Goal: Information Seeking & Learning: Learn about a topic

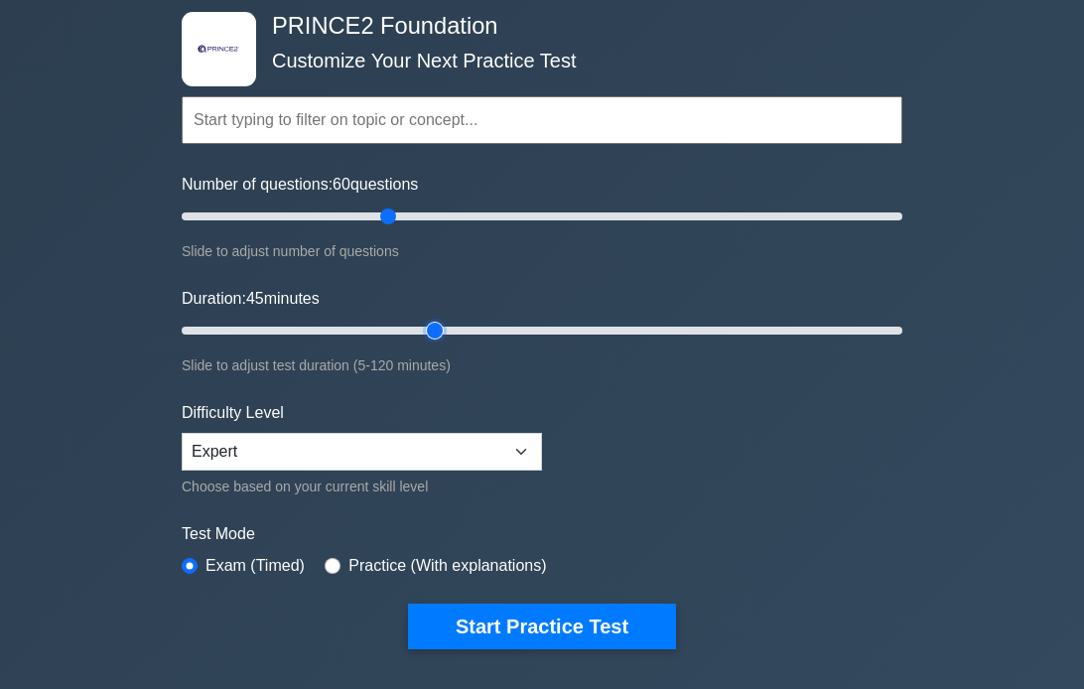
scroll to position [99, 0]
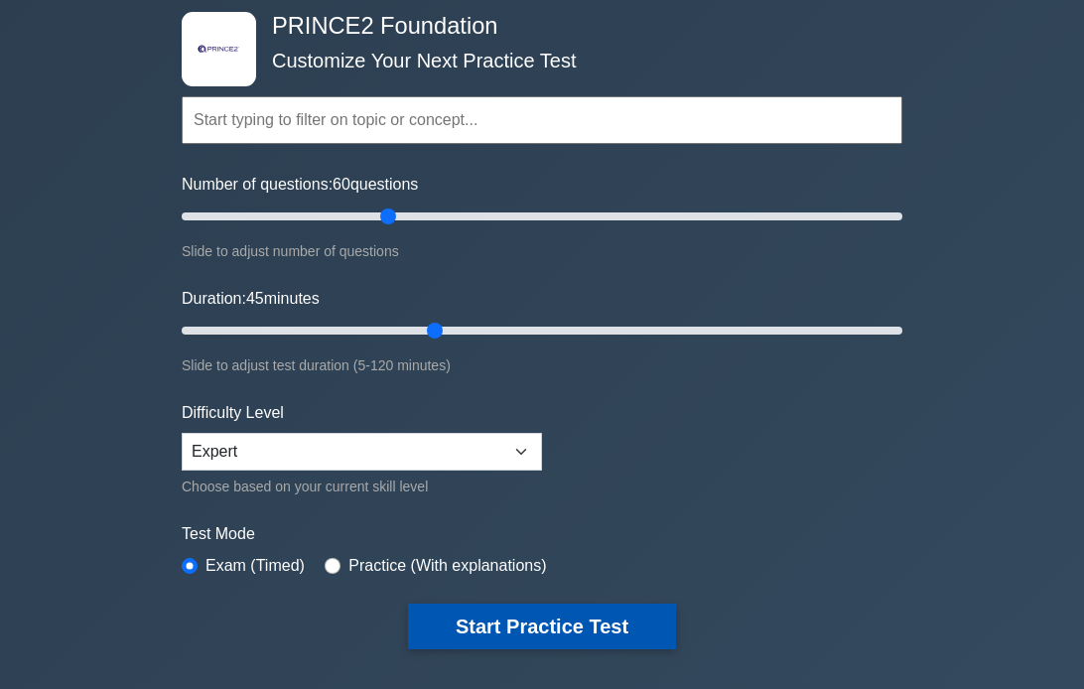
click at [544, 621] on button "Start Practice Test" at bounding box center [542, 627] width 268 height 46
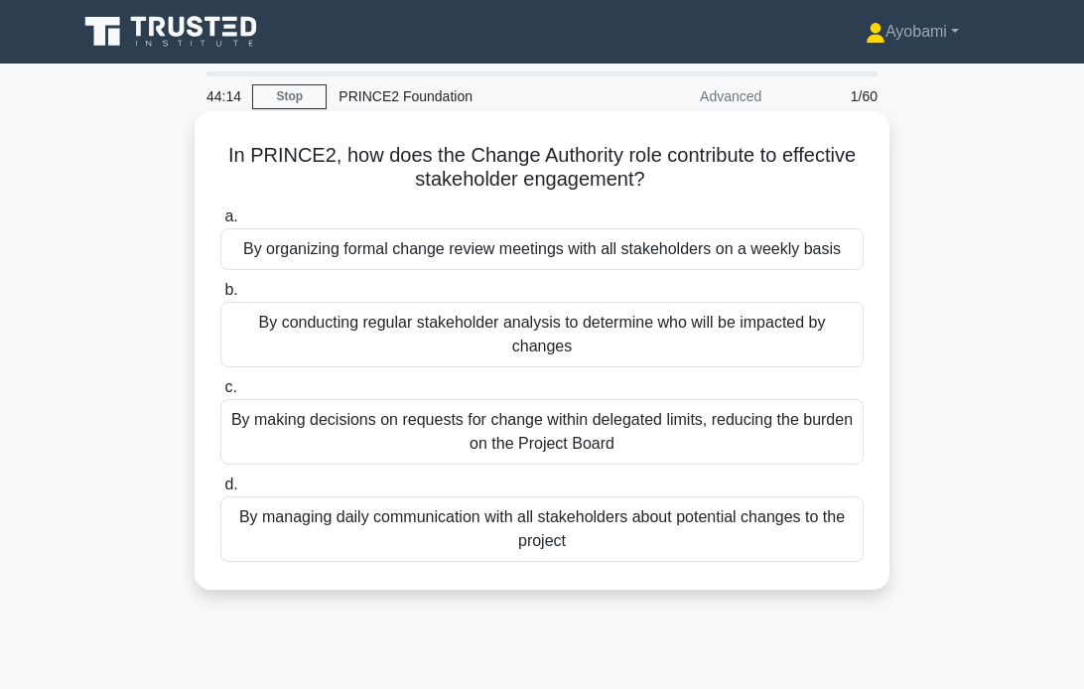
click at [476, 522] on div "By managing daily communication with all stakeholders about potential changes t…" at bounding box center [542, 530] width 644 height 66
click at [220, 492] on input "d. By managing daily communication with all stakeholders about potential change…" at bounding box center [220, 485] width 0 height 13
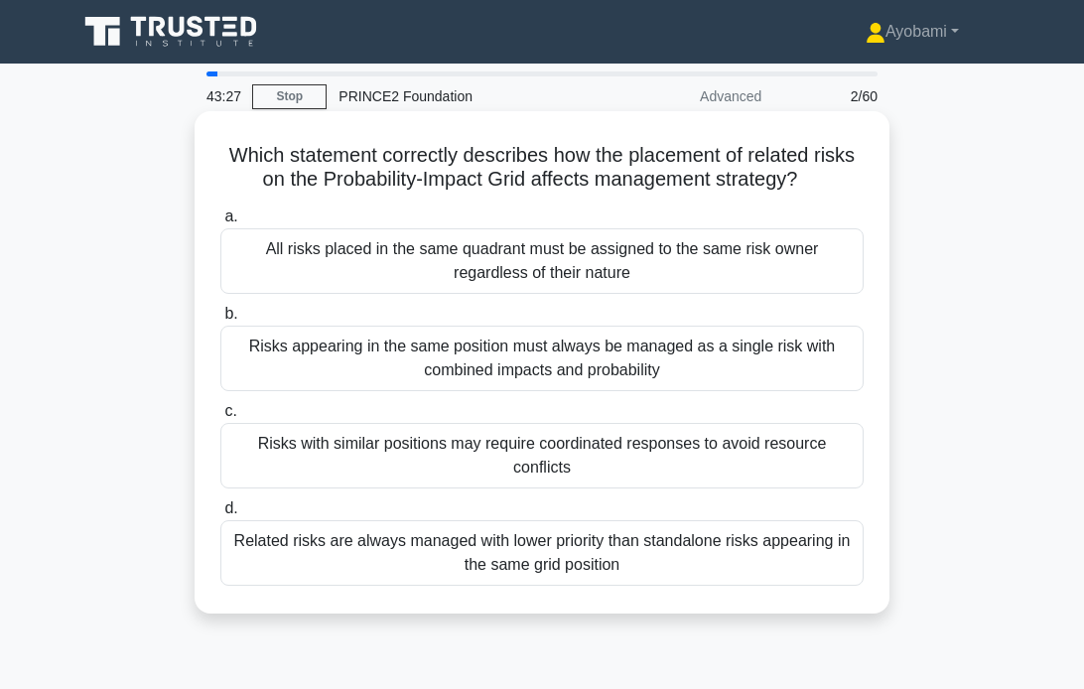
click at [511, 462] on div "Risks with similar positions may require coordinated responses to avoid resourc…" at bounding box center [542, 456] width 644 height 66
click at [220, 418] on input "c. Risks with similar positions may require coordinated responses to avoid reso…" at bounding box center [220, 411] width 0 height 13
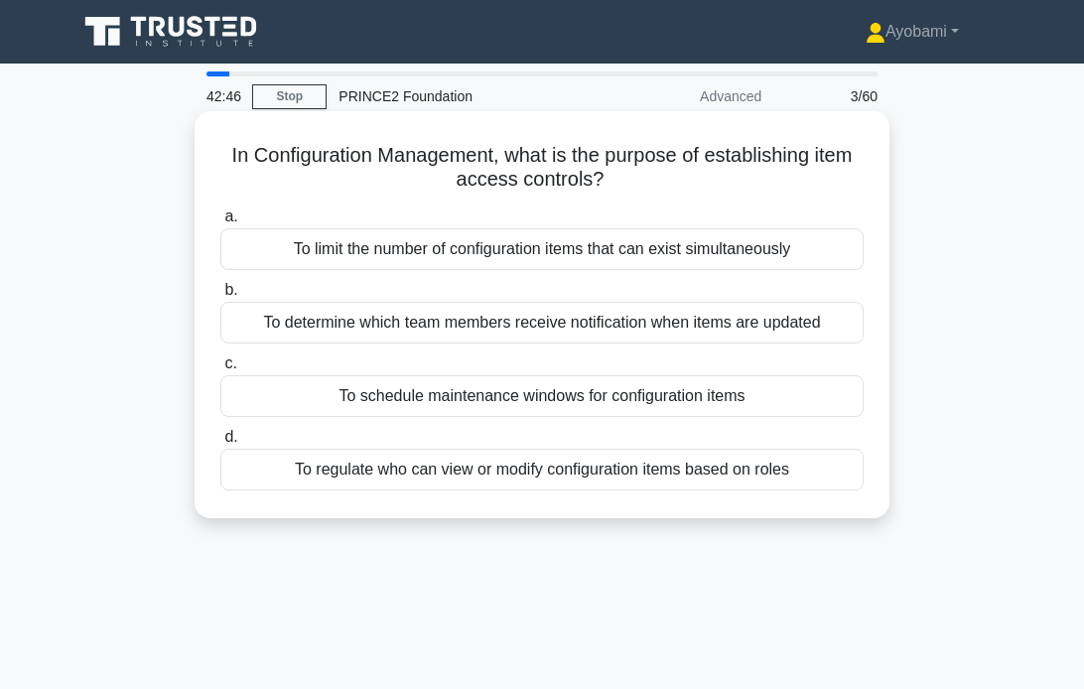
click at [560, 474] on div "To regulate who can view or modify configuration items based on roles" at bounding box center [542, 470] width 644 height 42
click at [220, 444] on input "d. To regulate who can view or modify configuration items based on roles" at bounding box center [220, 437] width 0 height 13
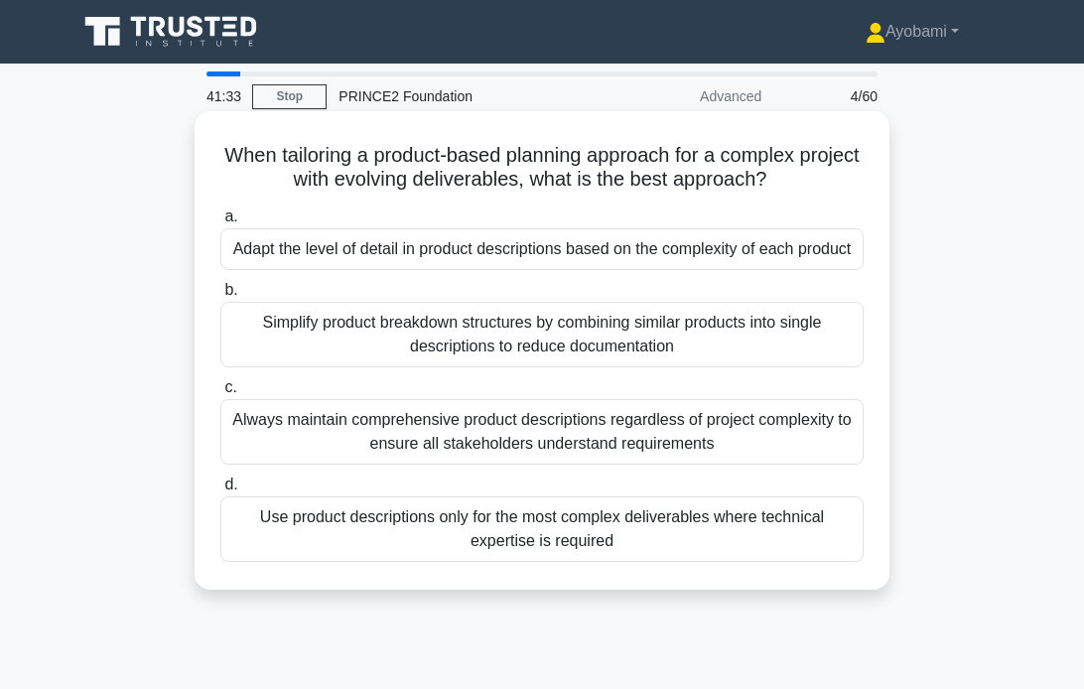
click at [481, 333] on div "Simplify product breakdown structures by combining similar products into single…" at bounding box center [542, 335] width 644 height 66
click at [220, 297] on input "b. Simplify product breakdown structures by combining similar products into sin…" at bounding box center [220, 290] width 0 height 13
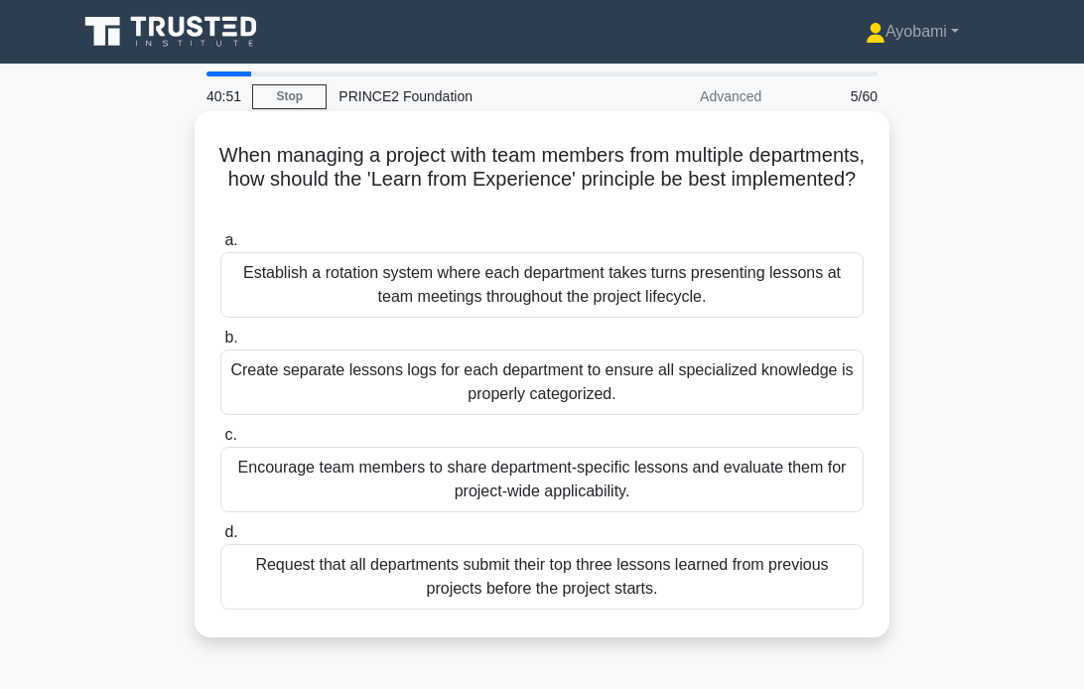
click at [514, 489] on div "Encourage team members to share department-specific lessons and evaluate them f…" at bounding box center [542, 480] width 644 height 66
click at [220, 442] on input "c. Encourage team members to share department-specific lessons and evaluate the…" at bounding box center [220, 435] width 0 height 13
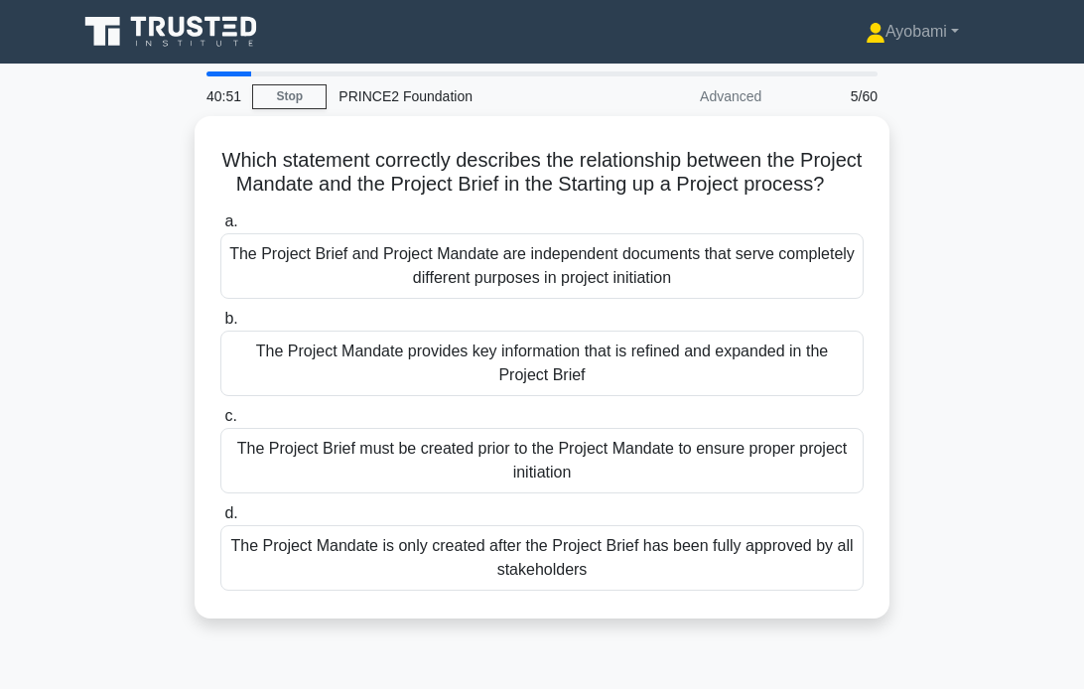
click at [514, 489] on div "The Project Brief must be created prior to the Project Mandate to ensure proper…" at bounding box center [542, 461] width 644 height 66
click at [220, 423] on input "c. The Project Brief must be created prior to the Project Mandate to ensure pro…" at bounding box center [220, 416] width 0 height 13
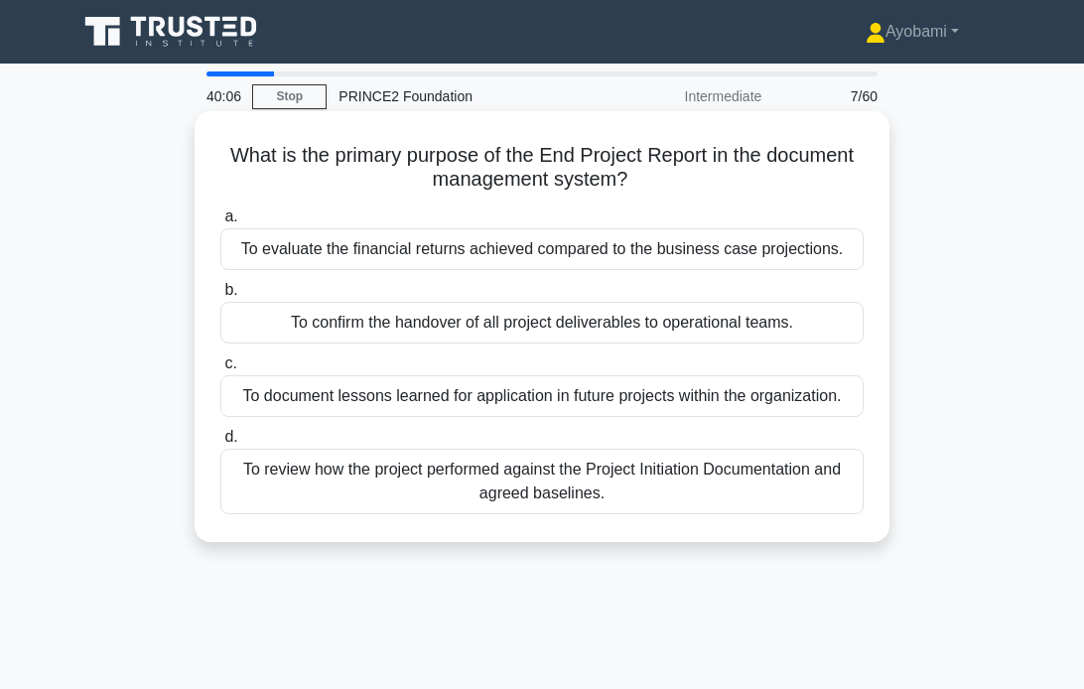
click at [568, 477] on div "To review how the project performed against the Project Initiation Documentatio…" at bounding box center [542, 482] width 644 height 66
click at [220, 444] on input "d. To review how the project performed against the Project Initiation Documenta…" at bounding box center [220, 437] width 0 height 13
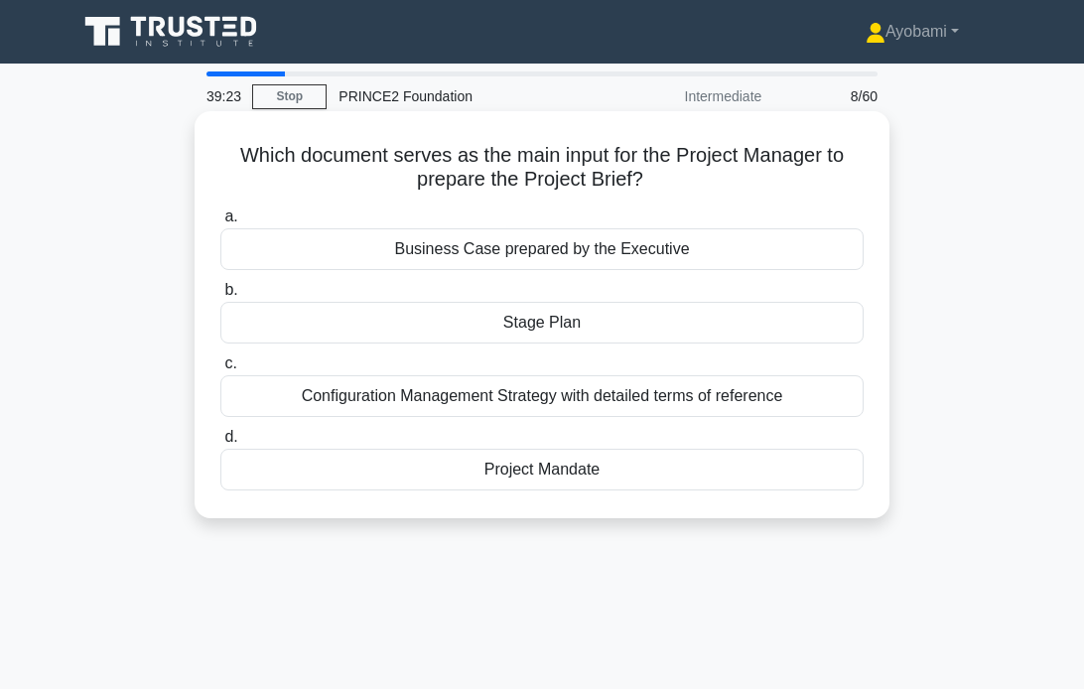
click at [550, 251] on div "Business Case prepared by the Executive" at bounding box center [542, 249] width 644 height 42
click at [220, 223] on input "a. Business Case prepared by the Executive" at bounding box center [220, 217] width 0 height 13
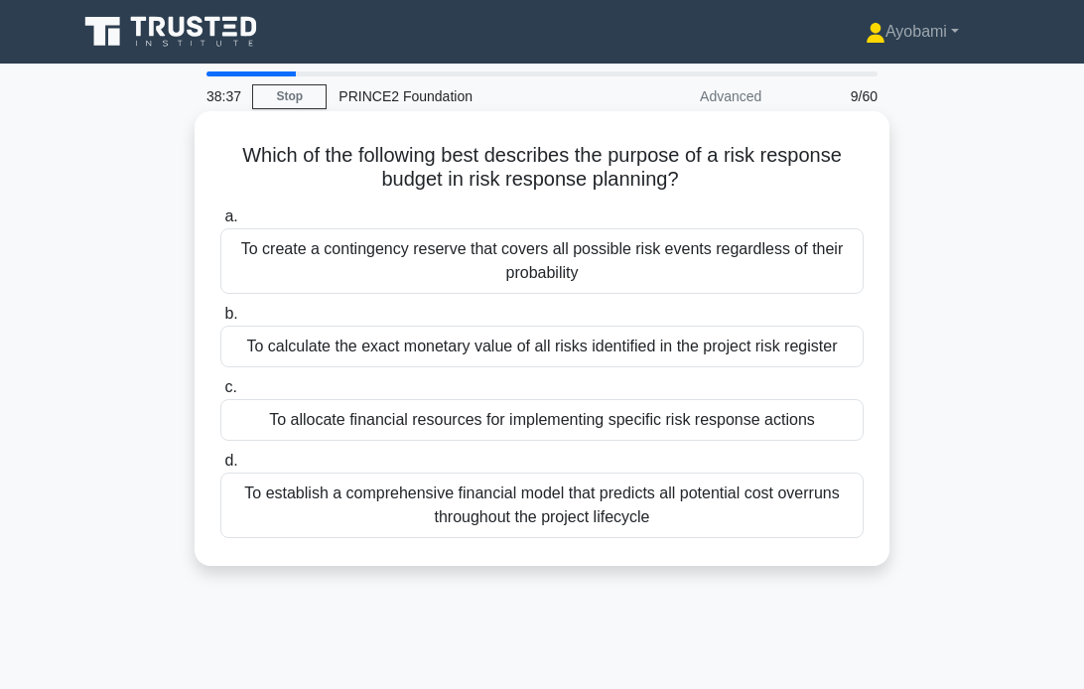
click at [620, 430] on div "To allocate financial resources for implementing specific risk response actions" at bounding box center [542, 420] width 644 height 42
click at [220, 394] on input "c. To allocate financial resources for implementing specific risk response acti…" at bounding box center [220, 387] width 0 height 13
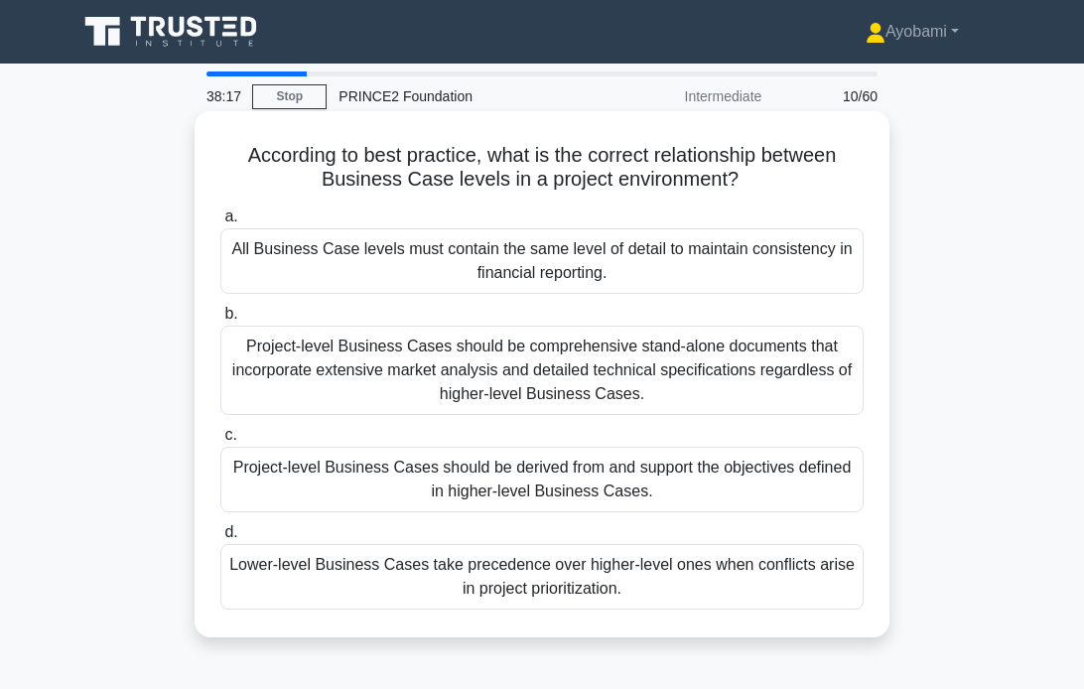
click at [674, 200] on div "According to best practice, what is the correct relationship between Business C…" at bounding box center [542, 374] width 679 height 510
click at [529, 478] on div "Project-level Business Cases should be derived from and support the objectives …" at bounding box center [542, 480] width 644 height 66
click at [220, 442] on input "c. Project-level Business Cases should be derived from and support the objectiv…" at bounding box center [220, 435] width 0 height 13
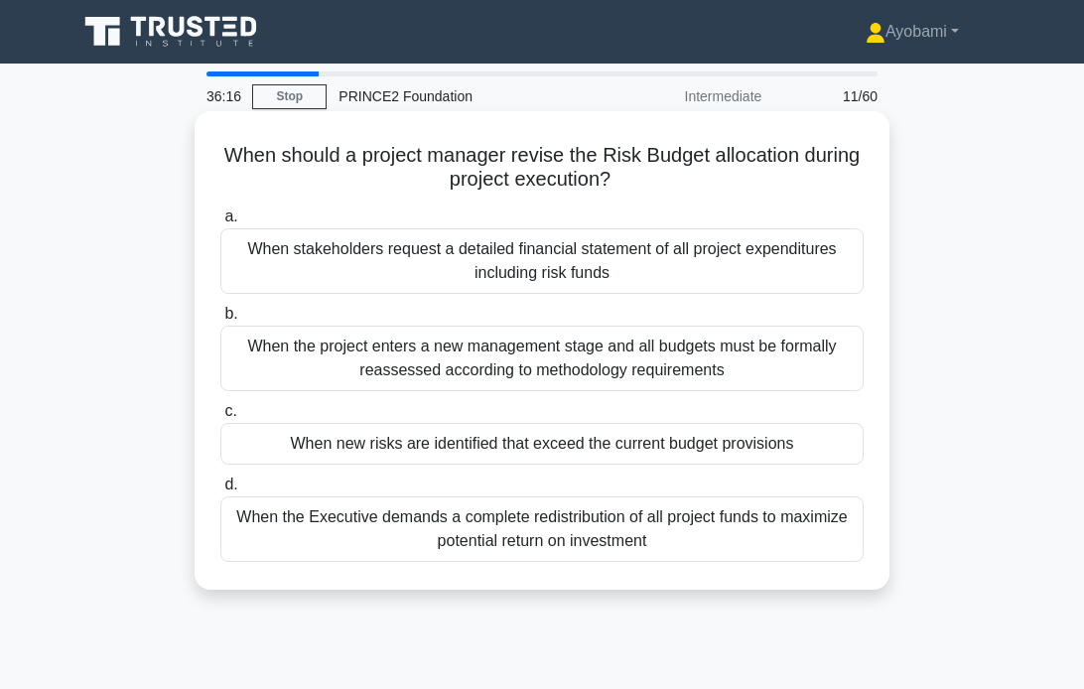
click at [475, 368] on div "When the project enters a new management stage and all budgets must be formally…" at bounding box center [542, 359] width 644 height 66
click at [220, 321] on input "b. When the project enters a new management stage and all budgets must be forma…" at bounding box center [220, 314] width 0 height 13
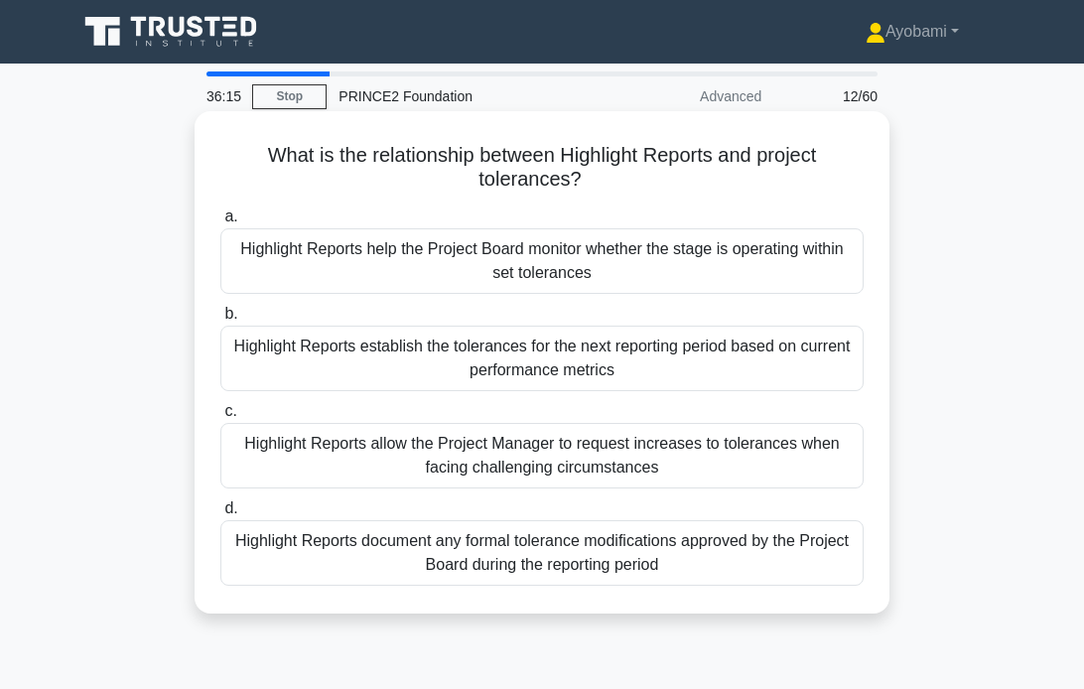
click at [318, 249] on div "Highlight Reports help the Project Board monitor whether the stage is operating…" at bounding box center [542, 261] width 644 height 66
click at [220, 223] on input "a. Highlight Reports help the Project Board monitor whether the stage is operat…" at bounding box center [220, 217] width 0 height 13
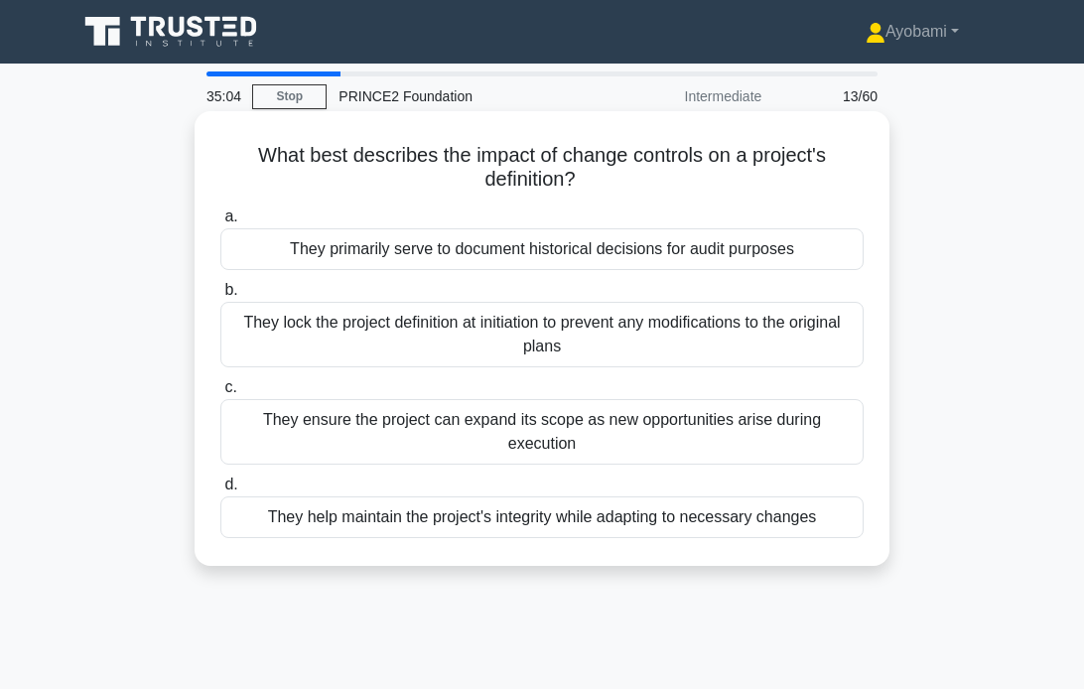
click at [527, 250] on div "They primarily serve to document historical decisions for audit purposes" at bounding box center [542, 249] width 644 height 42
click at [220, 223] on input "a. They primarily serve to document historical decisions for audit purposes" at bounding box center [220, 217] width 0 height 13
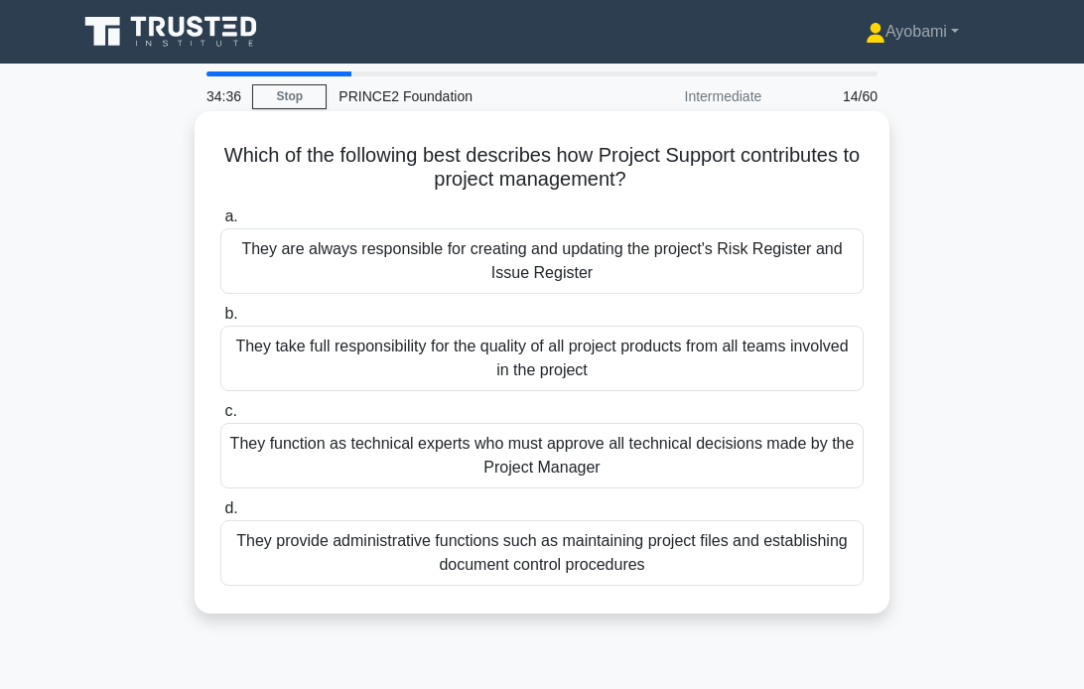
click at [601, 536] on div "They provide administrative functions such as maintaining project files and est…" at bounding box center [542, 553] width 644 height 66
click at [220, 515] on input "d. They provide administrative functions such as maintaining project files and …" at bounding box center [220, 509] width 0 height 13
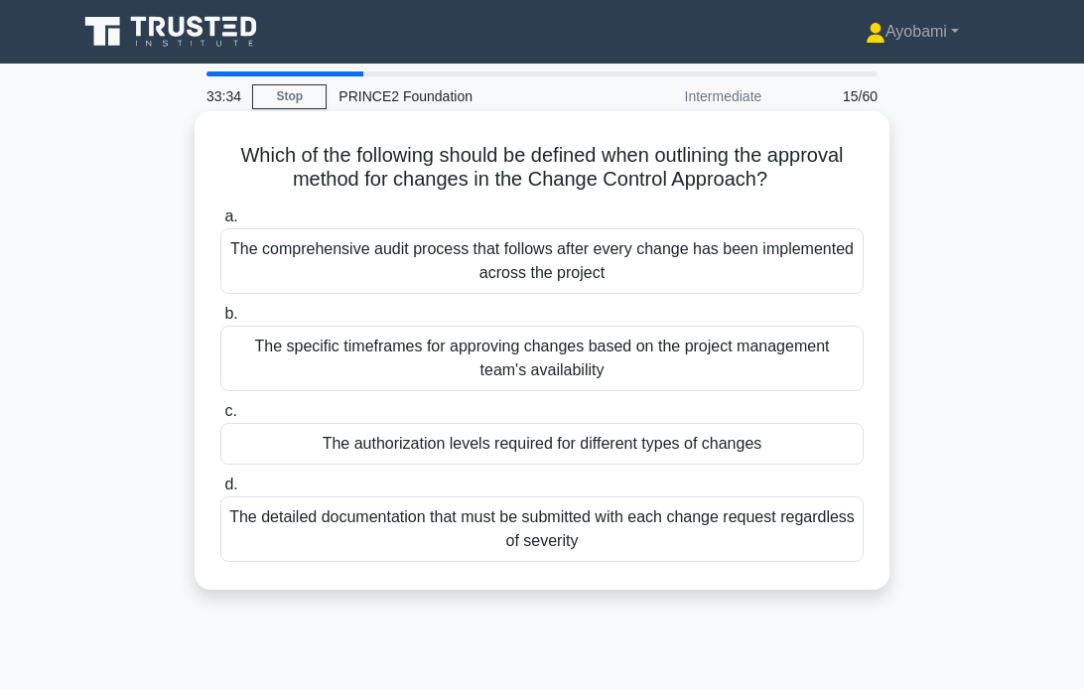
click at [504, 446] on div "The authorization levels required for different types of changes" at bounding box center [542, 444] width 644 height 42
click at [220, 418] on input "c. The authorization levels required for different types of changes" at bounding box center [220, 411] width 0 height 13
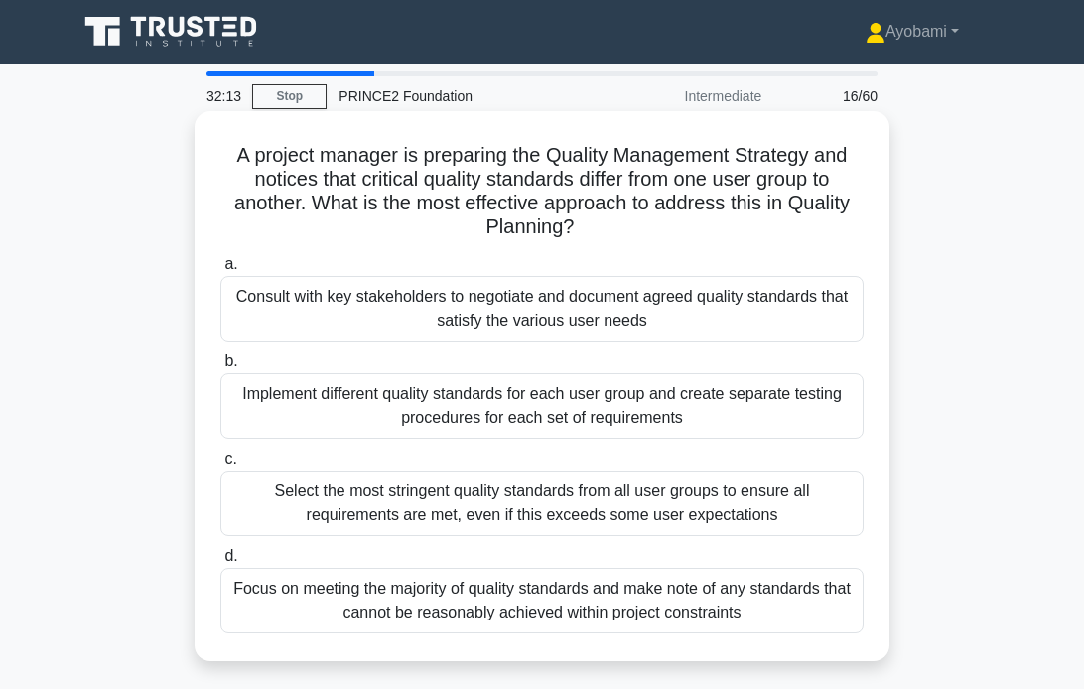
click at [556, 316] on div "Consult with key stakeholders to negotiate and document agreed quality standard…" at bounding box center [542, 309] width 644 height 66
click at [220, 271] on input "a. Consult with key stakeholders to negotiate and document agreed quality stand…" at bounding box center [220, 264] width 0 height 13
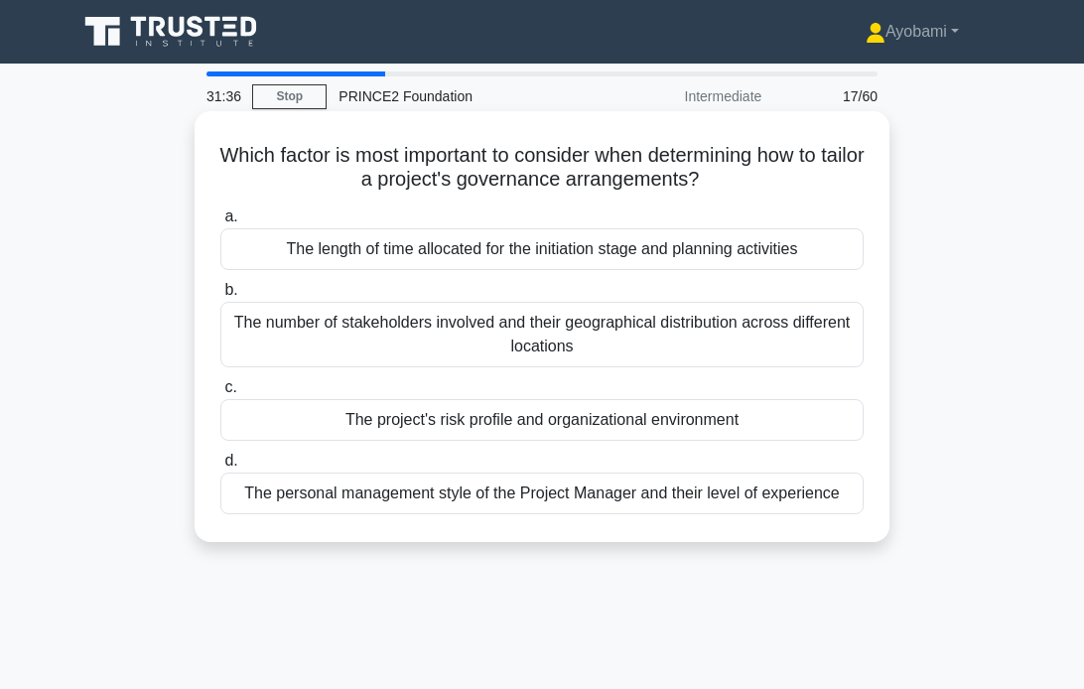
click at [643, 422] on div "The project's risk profile and organizational environment" at bounding box center [542, 420] width 644 height 42
click at [220, 394] on input "c. The project's risk profile and organizational environment" at bounding box center [220, 387] width 0 height 13
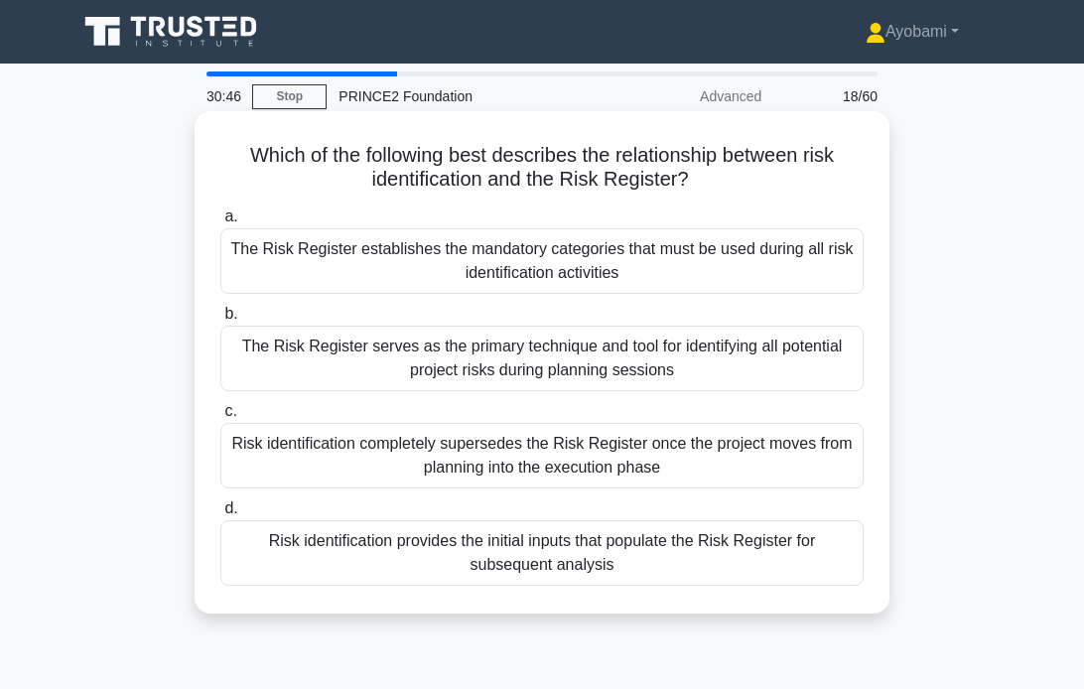
click at [523, 554] on div "Risk identification provides the initial inputs that populate the Risk Register…" at bounding box center [542, 553] width 644 height 66
click at [220, 515] on input "d. Risk identification provides the initial inputs that populate the Risk Regis…" at bounding box center [220, 509] width 0 height 13
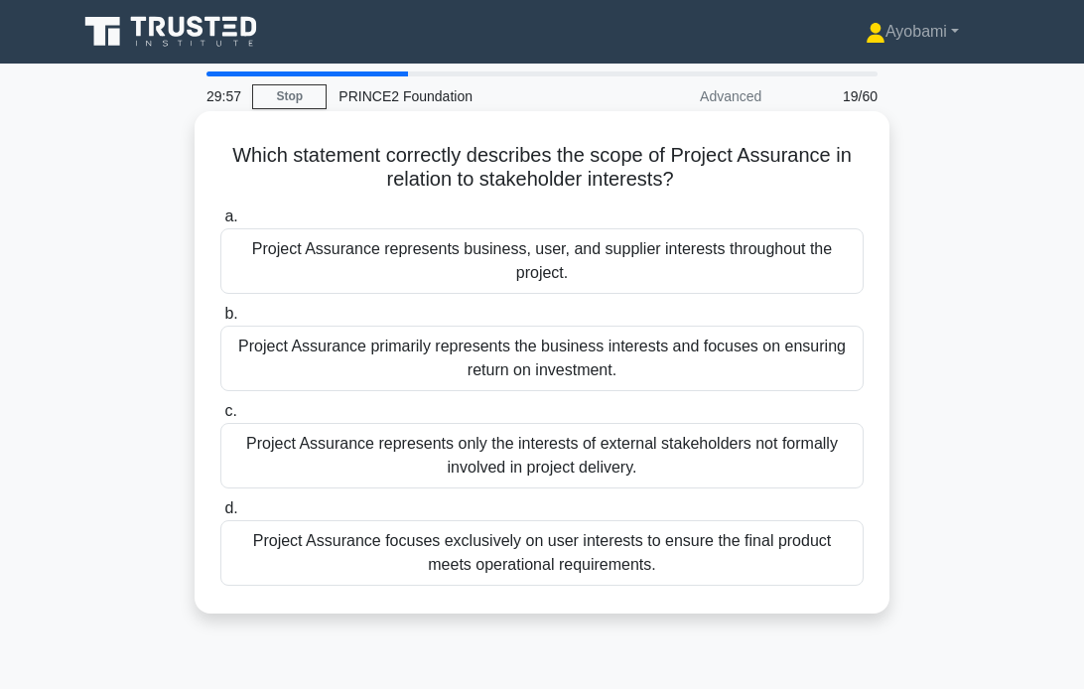
click at [554, 550] on div "Project Assurance focuses exclusively on user interests to ensure the final pro…" at bounding box center [542, 553] width 644 height 66
click at [220, 515] on input "d. Project Assurance focuses exclusively on user interests to ensure the final …" at bounding box center [220, 509] width 0 height 13
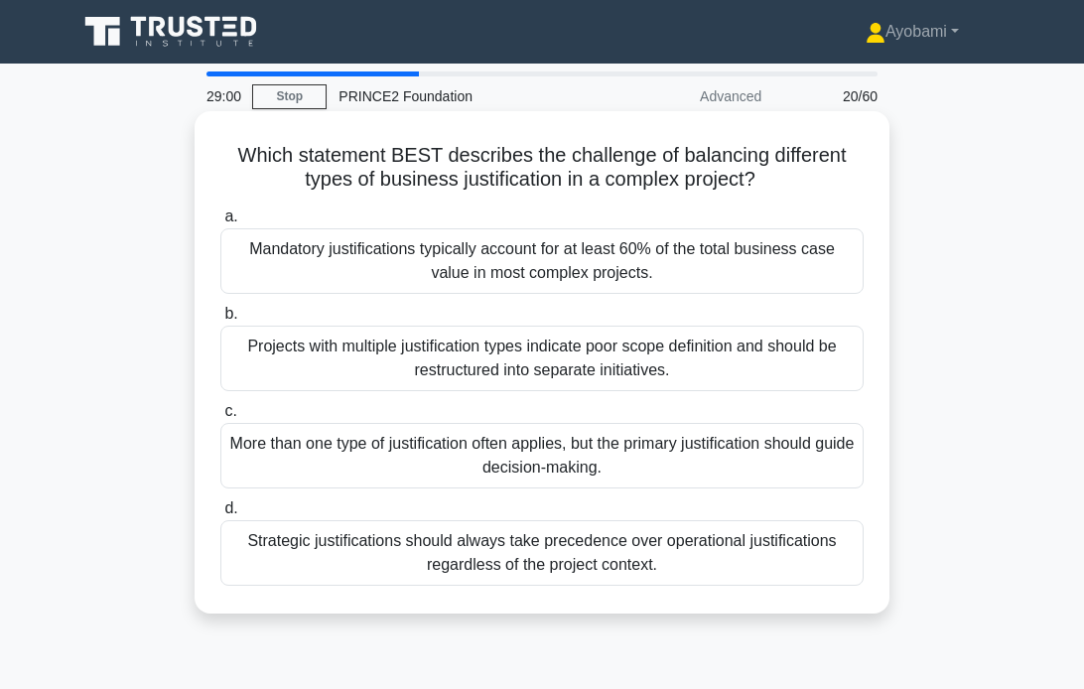
click at [534, 553] on div "Strategic justifications should always take precedence over operational justifi…" at bounding box center [542, 553] width 644 height 66
click at [469, 544] on div "Strategic justifications should always take precedence over operational justifi…" at bounding box center [542, 553] width 644 height 66
click at [220, 515] on input "d. Strategic justifications should always take precedence over operational just…" at bounding box center [220, 509] width 0 height 13
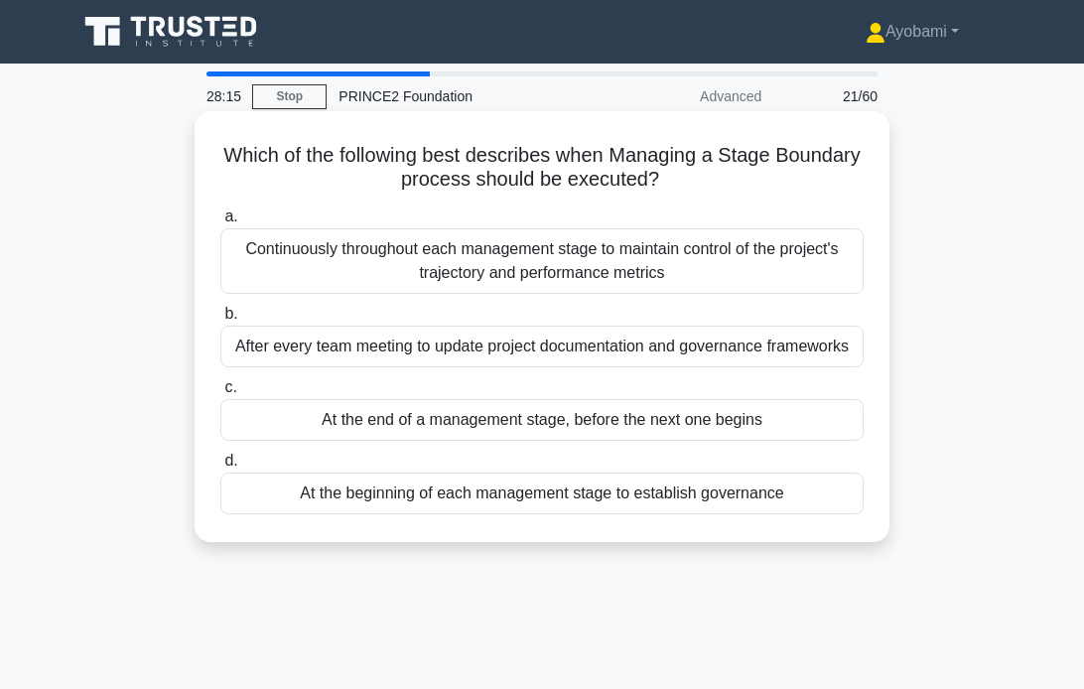
click at [575, 426] on div "At the end of a management stage, before the next one begins" at bounding box center [542, 420] width 644 height 42
click at [220, 394] on input "c. At the end of a management stage, before the next one begins" at bounding box center [220, 387] width 0 height 13
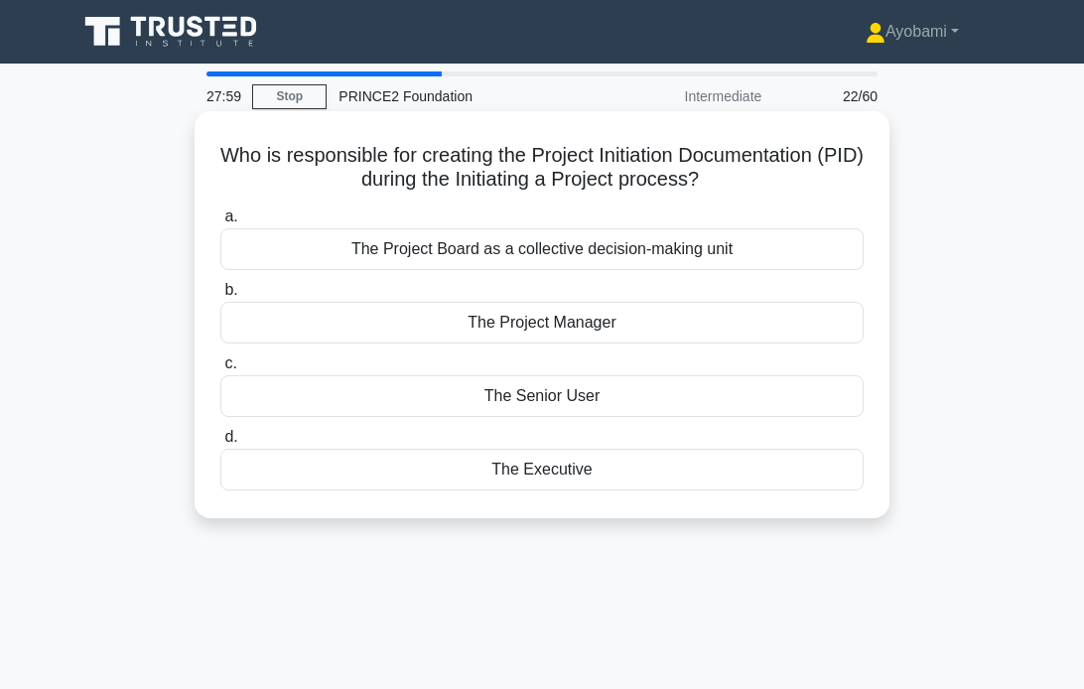
click at [528, 474] on div "The Executive" at bounding box center [542, 470] width 644 height 42
click at [220, 444] on input "d. The Executive" at bounding box center [220, 437] width 0 height 13
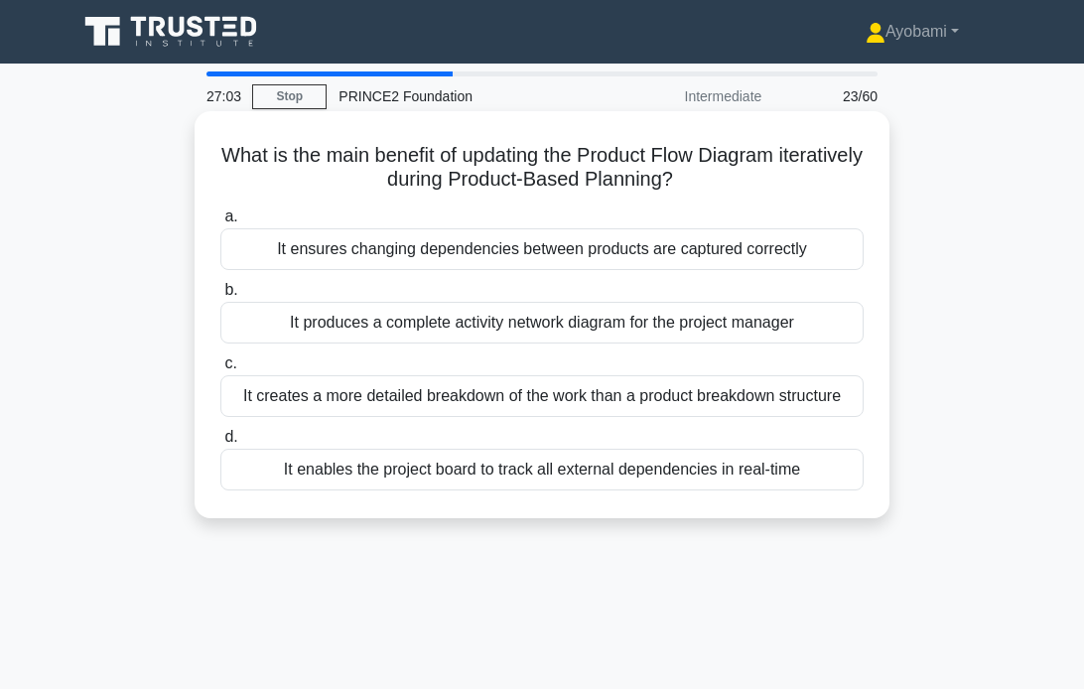
click at [510, 399] on div "It creates a more detailed breakdown of the work than a product breakdown struc…" at bounding box center [542, 396] width 644 height 42
click at [220, 370] on input "c. It creates a more detailed breakdown of the work than a product breakdown st…" at bounding box center [220, 364] width 0 height 13
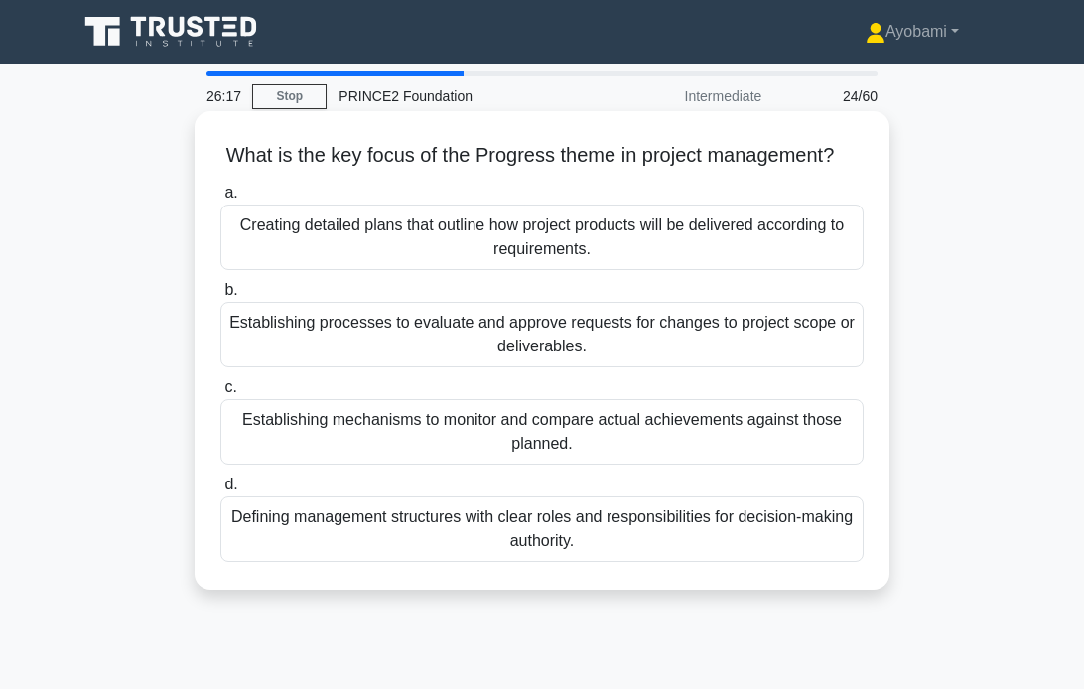
click at [481, 447] on div "Establishing mechanisms to monitor and compare actual achievements against thos…" at bounding box center [542, 432] width 644 height 66
click at [220, 394] on input "c. Establishing mechanisms to monitor and compare actual achievements against t…" at bounding box center [220, 387] width 0 height 13
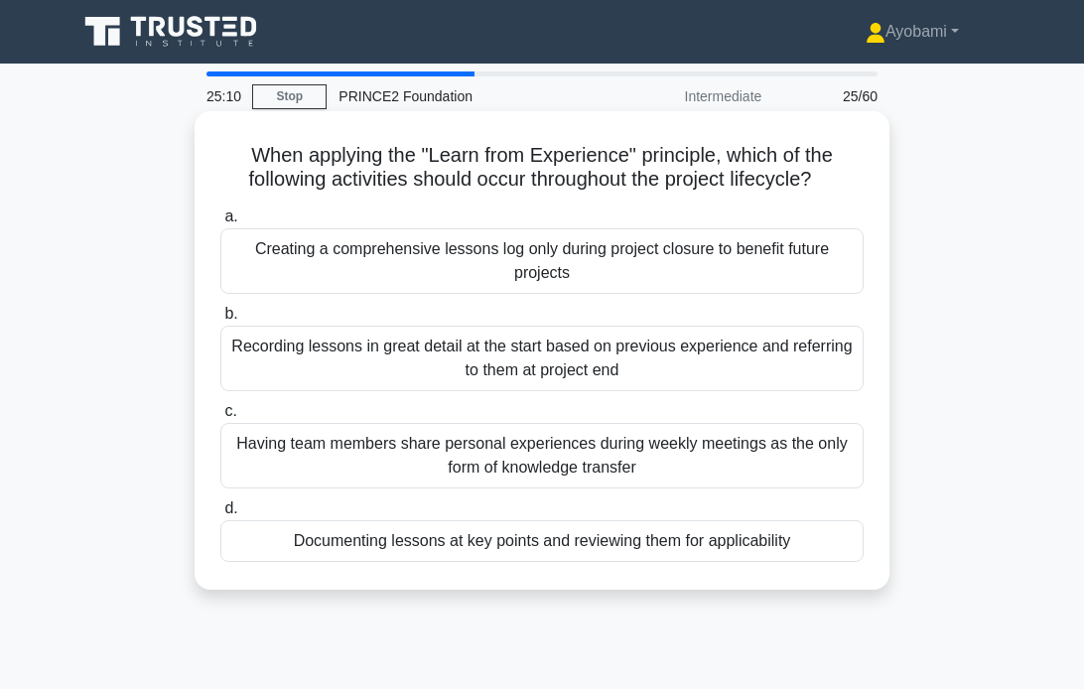
click at [527, 540] on div "Documenting lessons at key points and reviewing them for applicability" at bounding box center [542, 541] width 644 height 42
click at [220, 515] on input "d. Documenting lessons at key points and reviewing them for applicability" at bounding box center [220, 509] width 0 height 13
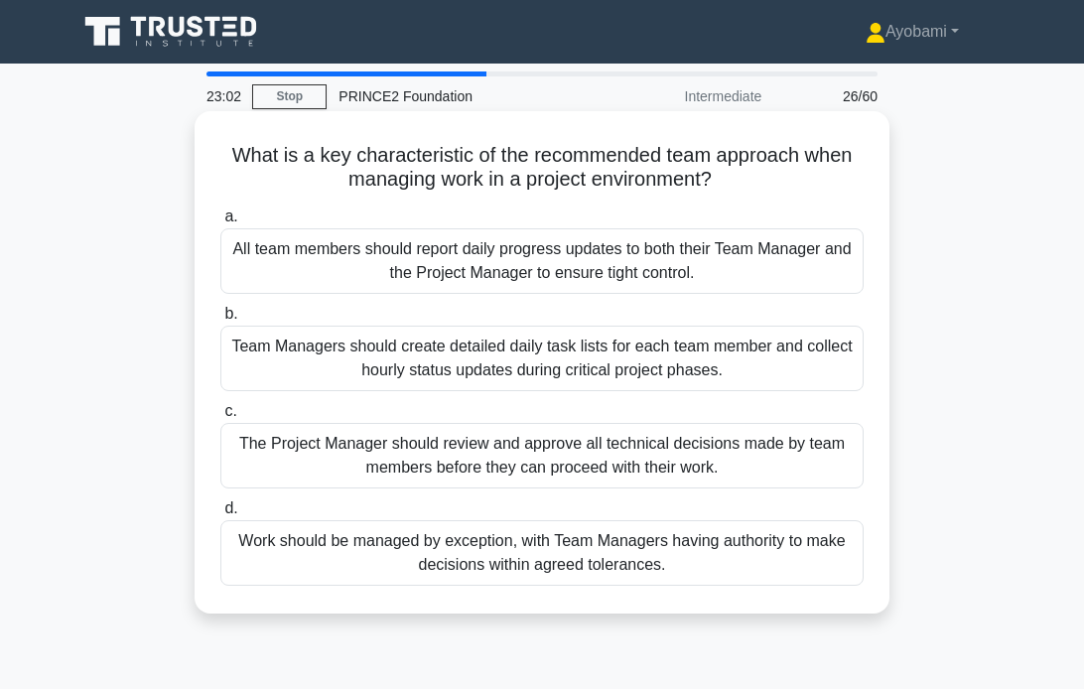
click at [505, 444] on div "The Project Manager should review and approve all technical decisions made by t…" at bounding box center [542, 456] width 644 height 66
click at [220, 418] on input "c. The Project Manager should review and approve all technical decisions made b…" at bounding box center [220, 411] width 0 height 13
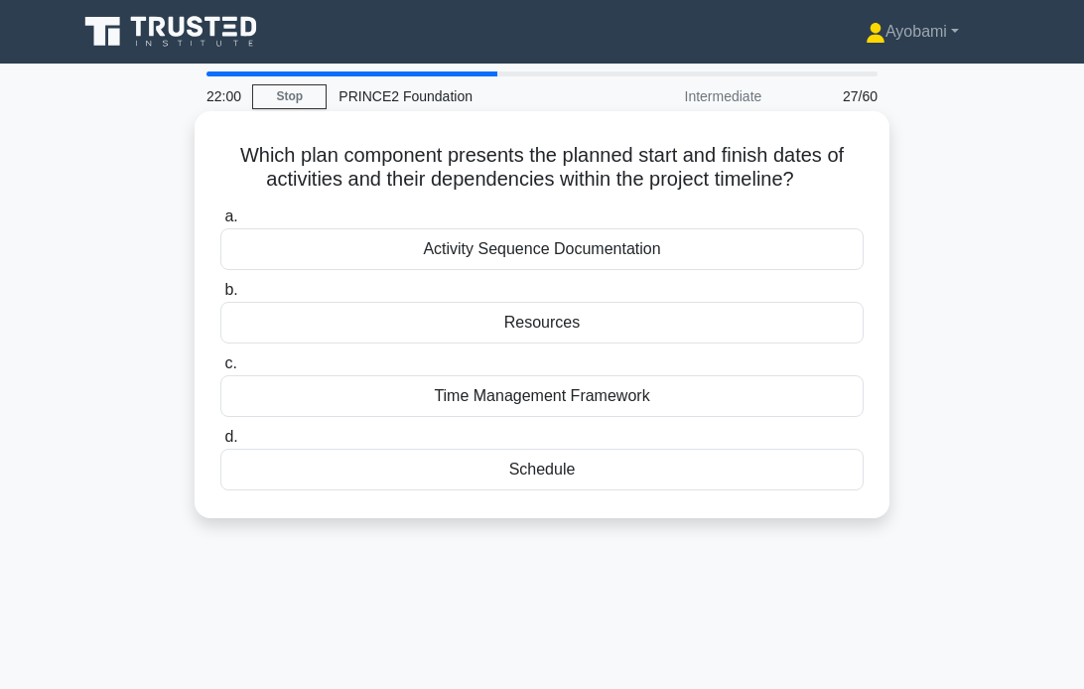
click at [547, 469] on div "Schedule" at bounding box center [542, 470] width 644 height 42
click at [220, 444] on input "d. Schedule" at bounding box center [220, 437] width 0 height 13
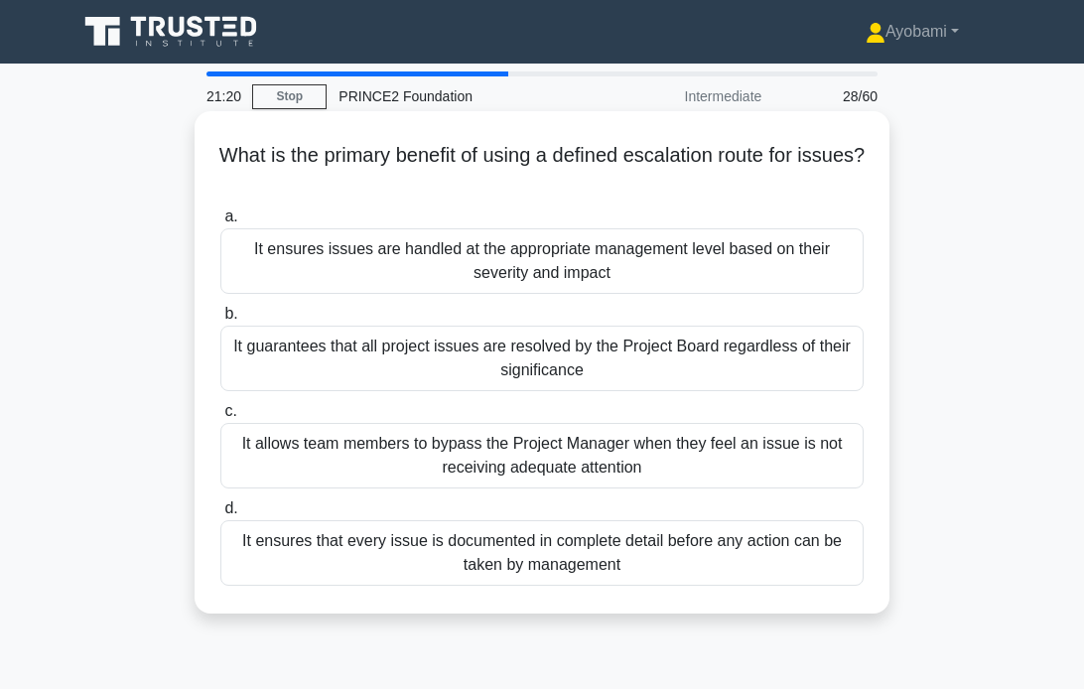
click at [535, 549] on div "It ensures that every issue is documented in complete detail before any action …" at bounding box center [542, 553] width 644 height 66
click at [220, 515] on input "d. It ensures that every issue is documented in complete detail before any acti…" at bounding box center [220, 509] width 0 height 13
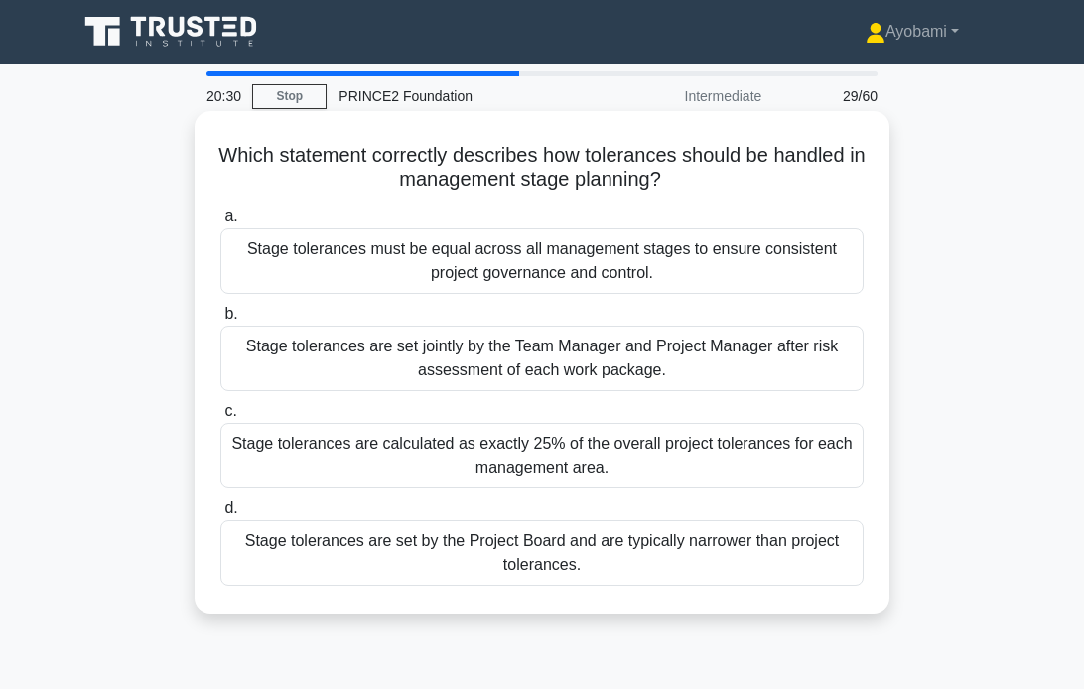
click at [556, 546] on div "Stage tolerances are set by the Project Board and are typically narrower than p…" at bounding box center [542, 553] width 644 height 66
click at [220, 515] on input "d. Stage tolerances are set by the Project Board and are typically narrower tha…" at bounding box center [220, 509] width 0 height 13
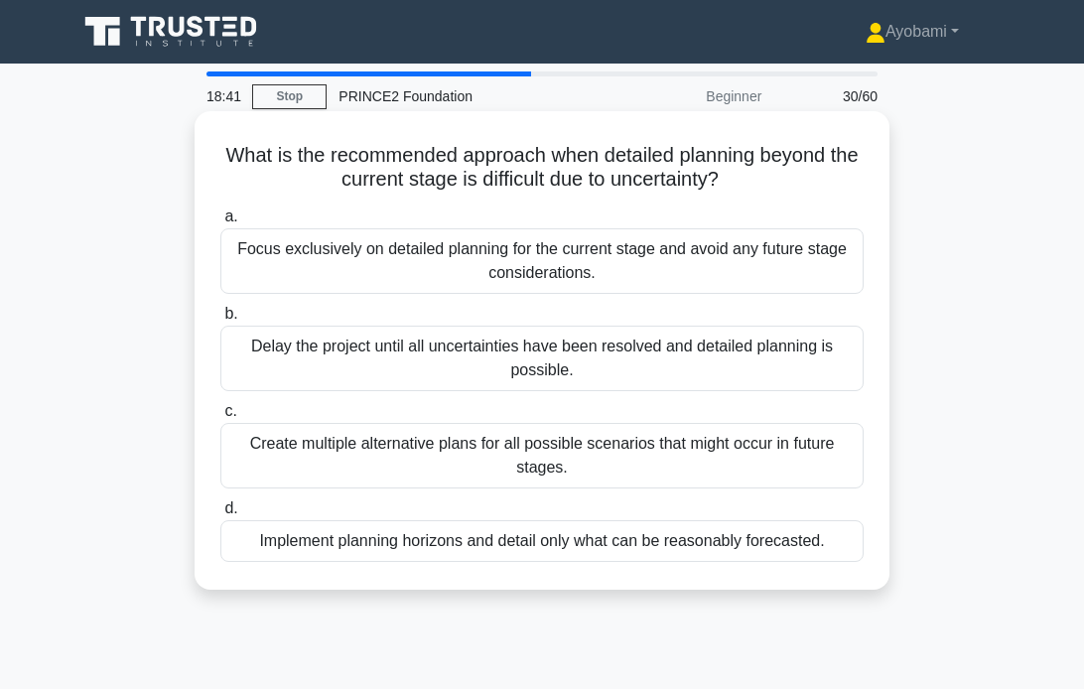
click at [495, 460] on div "Create multiple alternative plans for all possible scenarios that might occur i…" at bounding box center [542, 456] width 644 height 66
click at [220, 418] on input "c. Create multiple alternative plans for all possible scenarios that might occu…" at bounding box center [220, 411] width 0 height 13
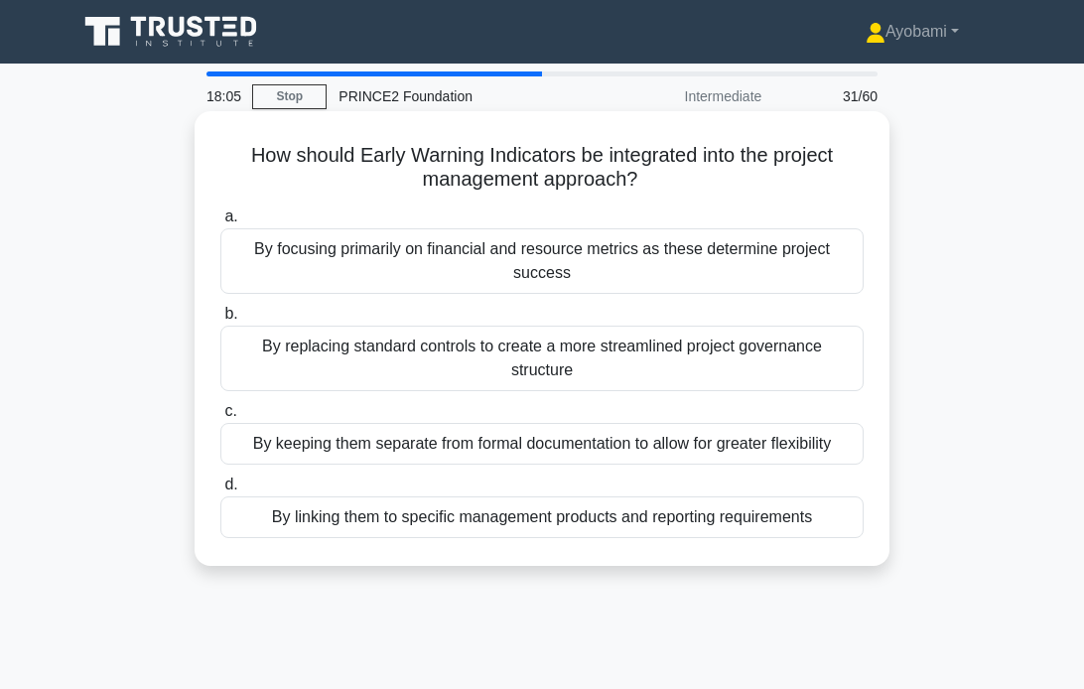
click at [522, 497] on div "By linking them to specific management products and reporting requirements" at bounding box center [542, 518] width 644 height 42
click at [220, 492] on input "d. By linking them to specific management products and reporting requirements" at bounding box center [220, 485] width 0 height 13
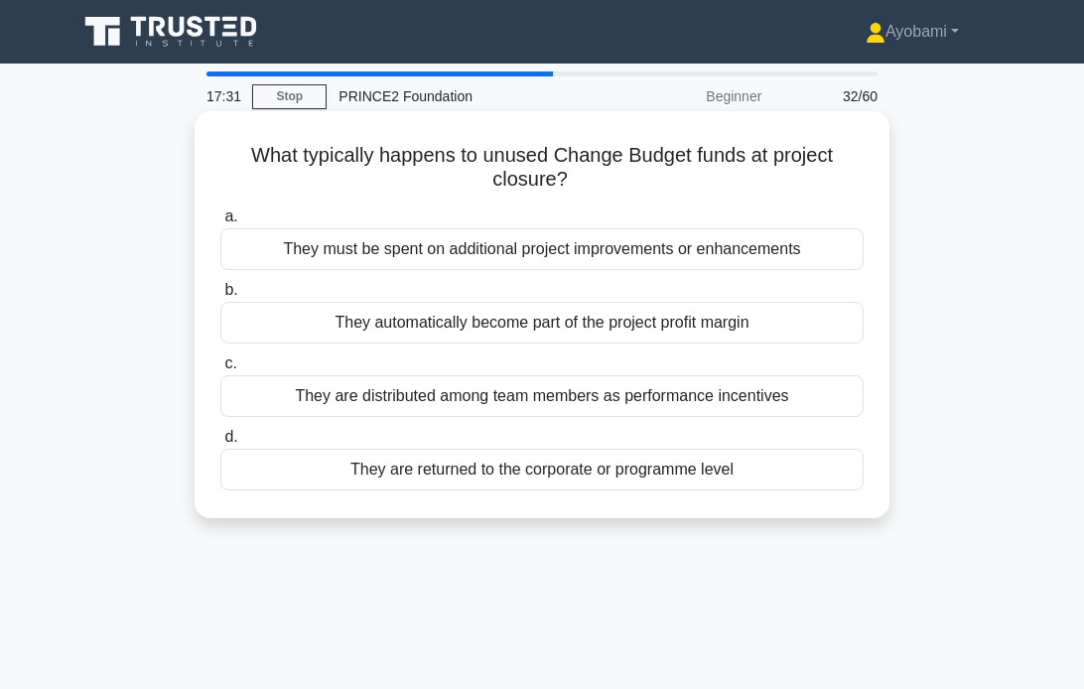
click at [568, 470] on div "They are returned to the corporate or programme level" at bounding box center [542, 470] width 644 height 42
click at [220, 444] on input "d. They are returned to the corporate or programme level" at bounding box center [220, 437] width 0 height 13
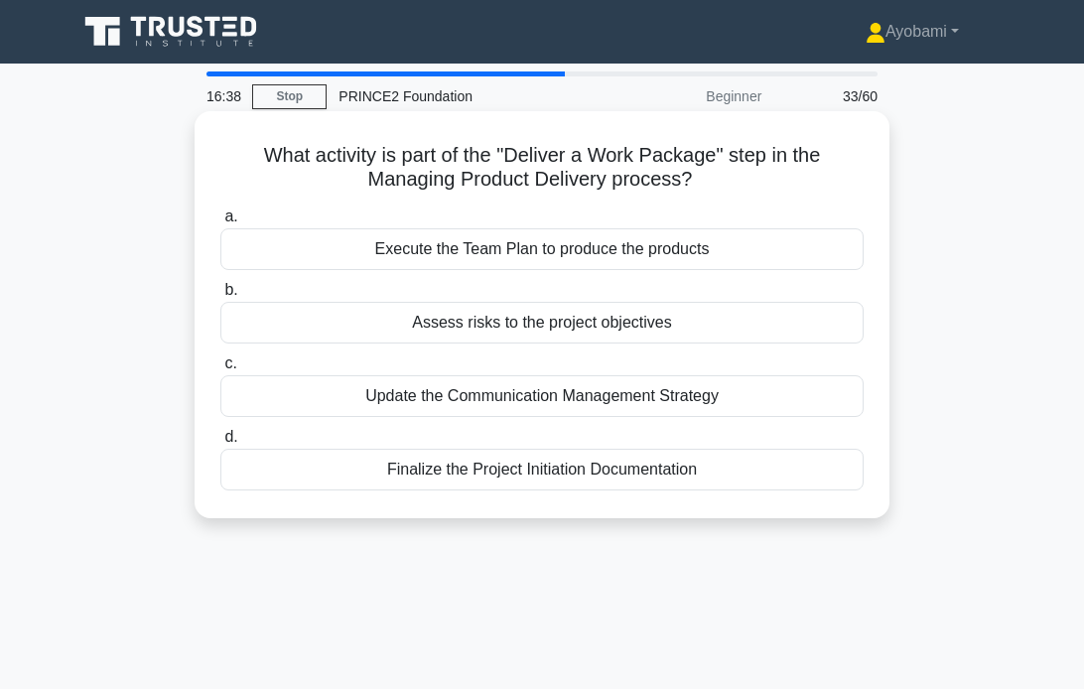
click at [564, 251] on div "Execute the Team Plan to produce the products" at bounding box center [542, 249] width 644 height 42
click at [220, 223] on input "a. Execute the Team Plan to produce the products" at bounding box center [220, 217] width 0 height 13
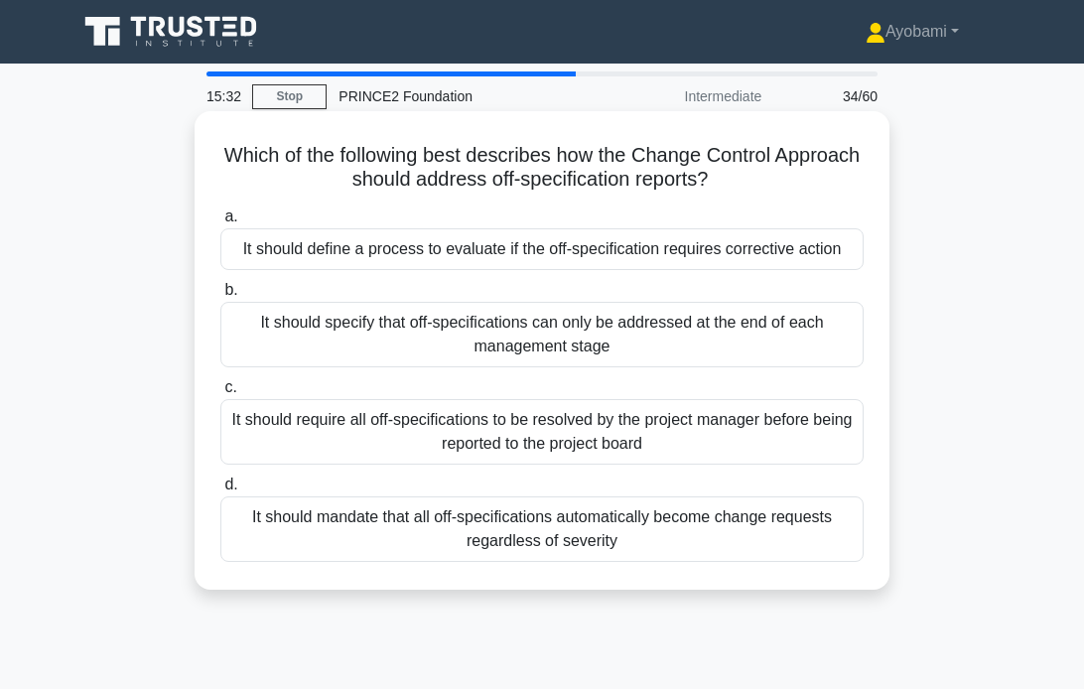
click at [564, 440] on div "It should require all off-specifications to be resolved by the project manager …" at bounding box center [542, 432] width 644 height 66
click at [220, 394] on input "c. It should require all off-specifications to be resolved by the project manag…" at bounding box center [220, 387] width 0 height 13
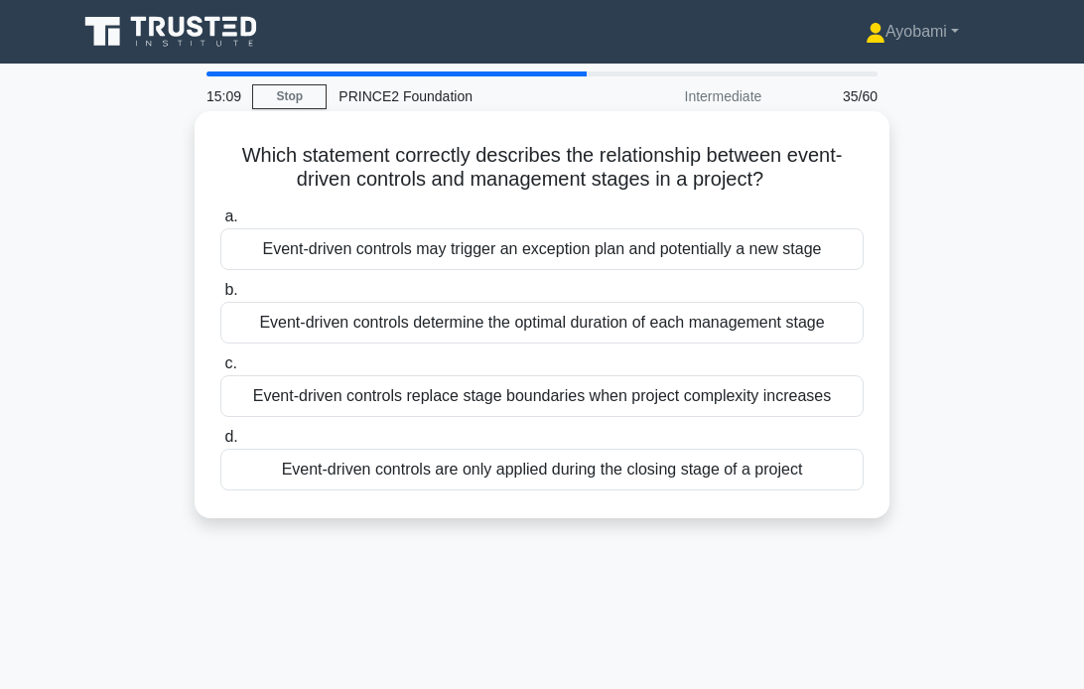
click at [422, 333] on div "Event-driven controls determine the optimal duration of each management stage" at bounding box center [542, 323] width 644 height 42
click at [220, 297] on input "b. Event-driven controls determine the optimal duration of each management stage" at bounding box center [220, 290] width 0 height 13
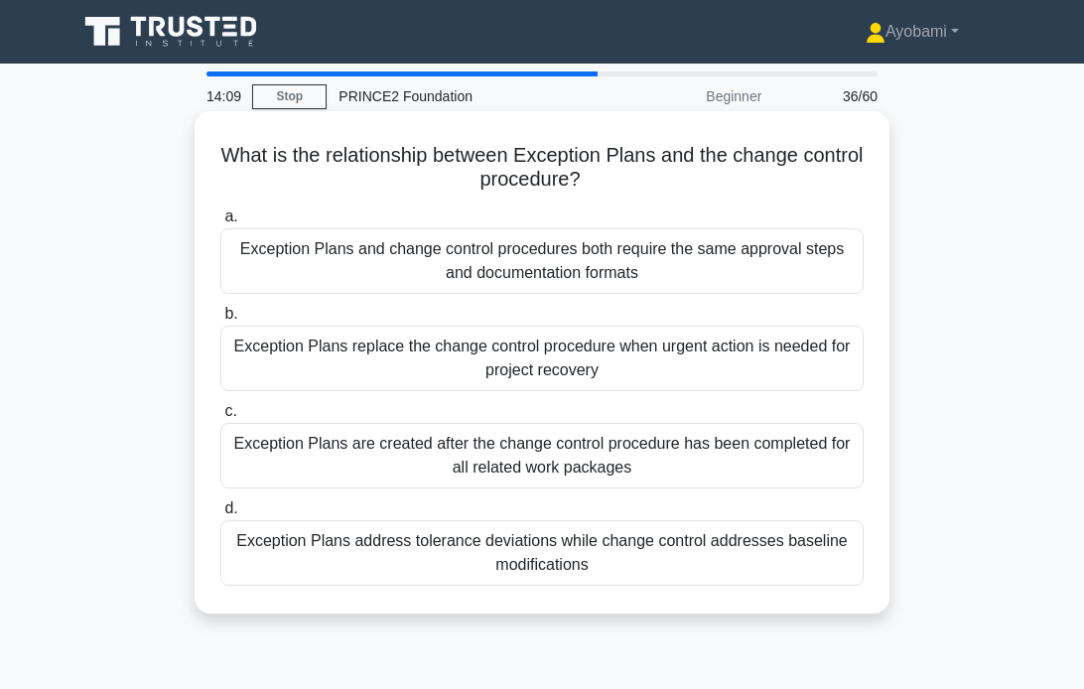
click at [502, 549] on div "Exception Plans address tolerance deviations while change control addresses bas…" at bounding box center [542, 553] width 644 height 66
click at [220, 515] on input "d. Exception Plans address tolerance deviations while change control addresses …" at bounding box center [220, 509] width 0 height 13
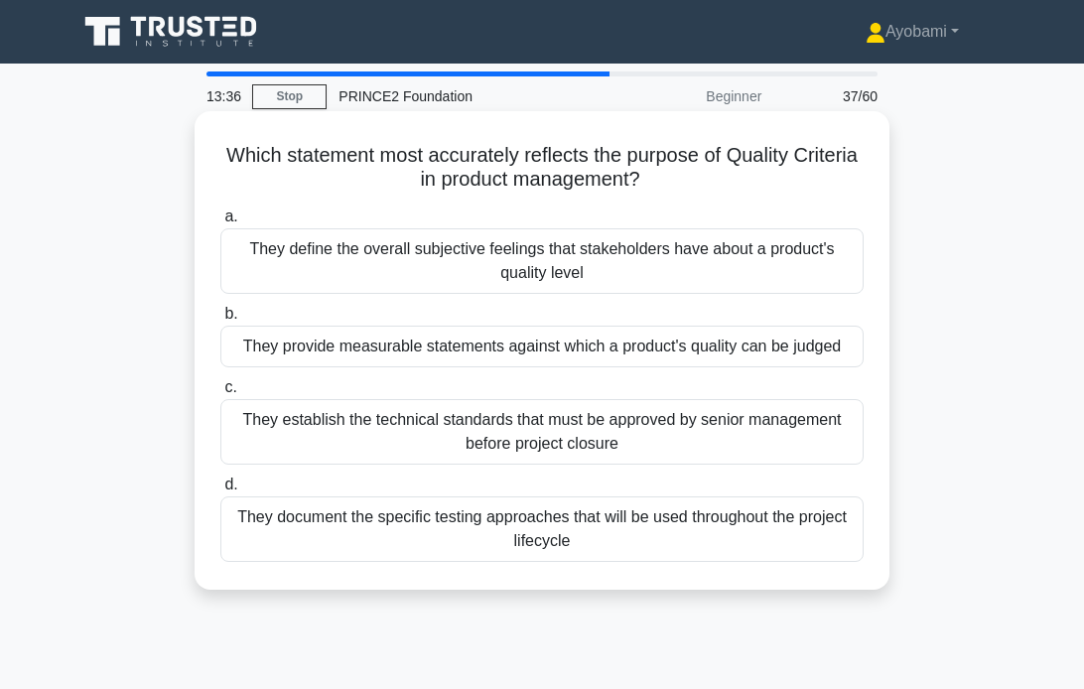
click at [600, 347] on div "They provide measurable statements against which a product's quality can be jud…" at bounding box center [542, 347] width 644 height 42
click at [220, 321] on input "b. They provide measurable statements against which a product's quality can be …" at bounding box center [220, 314] width 0 height 13
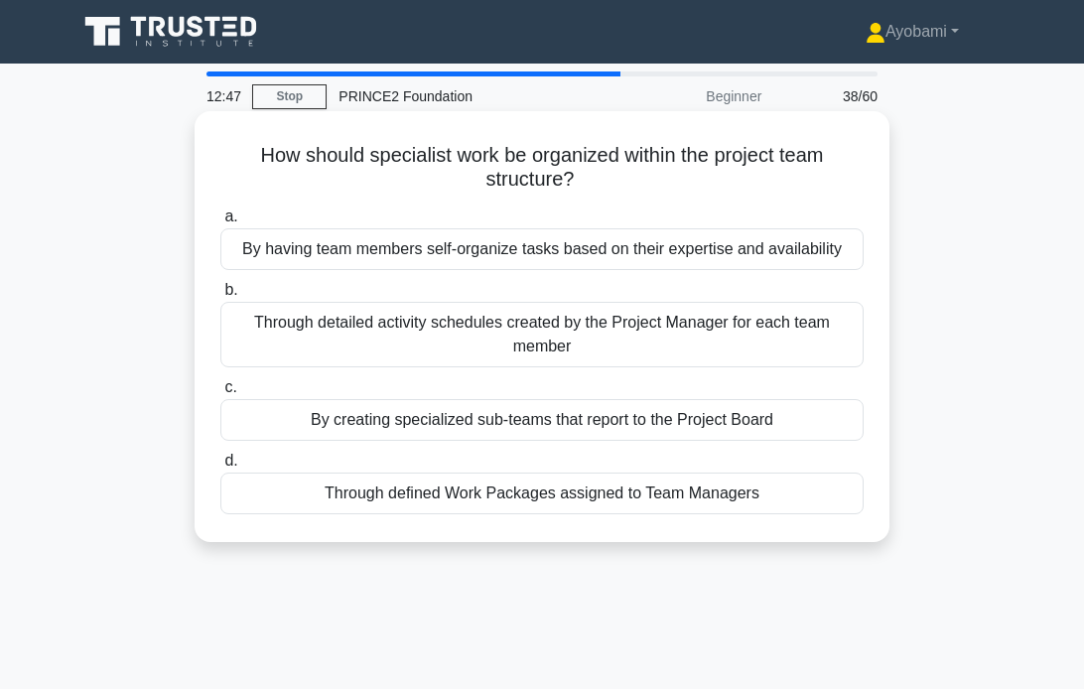
click at [544, 497] on div "Through defined Work Packages assigned to Team Managers" at bounding box center [542, 494] width 644 height 42
click at [220, 468] on input "d. Through defined Work Packages assigned to Team Managers" at bounding box center [220, 461] width 0 height 13
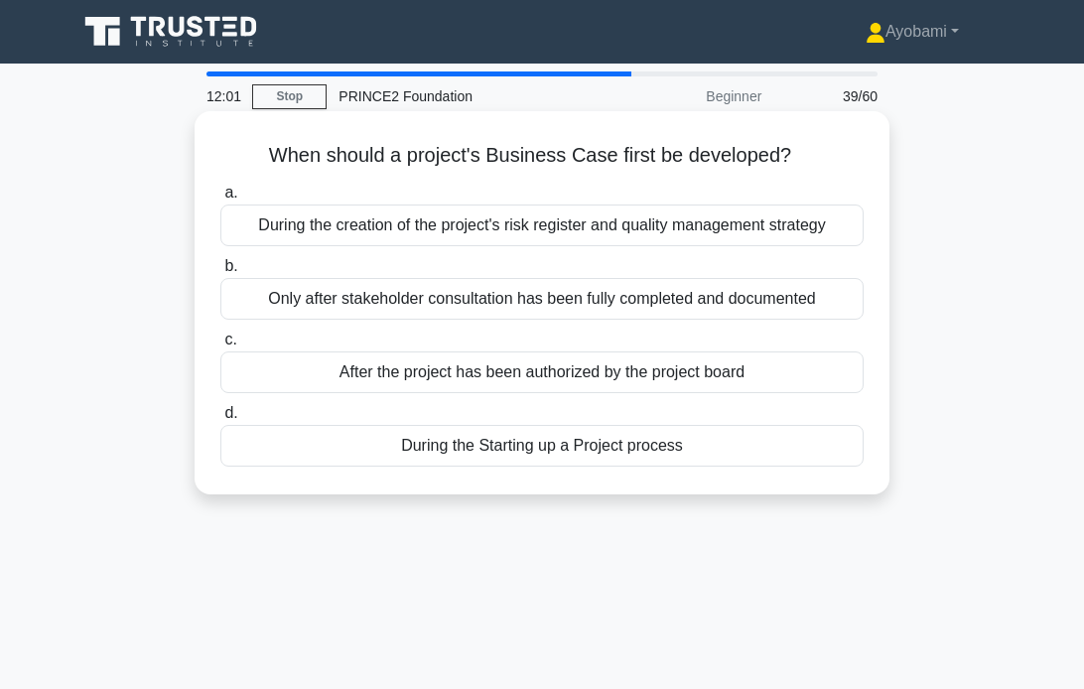
click at [661, 301] on div "Only after stakeholder consultation has been fully completed and documented" at bounding box center [542, 299] width 644 height 42
click at [220, 273] on input "b. Only after stakeholder consultation has been fully completed and documented" at bounding box center [220, 266] width 0 height 13
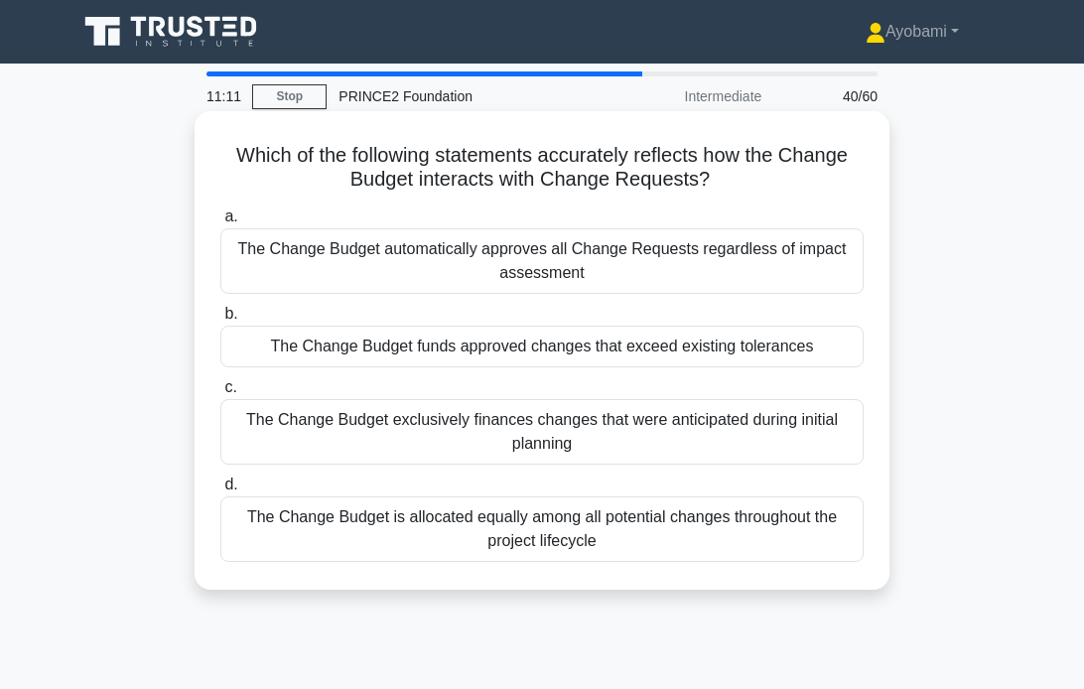
click at [636, 347] on div "The Change Budget funds approved changes that exceed existing tolerances" at bounding box center [542, 347] width 644 height 42
click at [220, 321] on input "b. The Change Budget funds approved changes that exceed existing tolerances" at bounding box center [220, 314] width 0 height 13
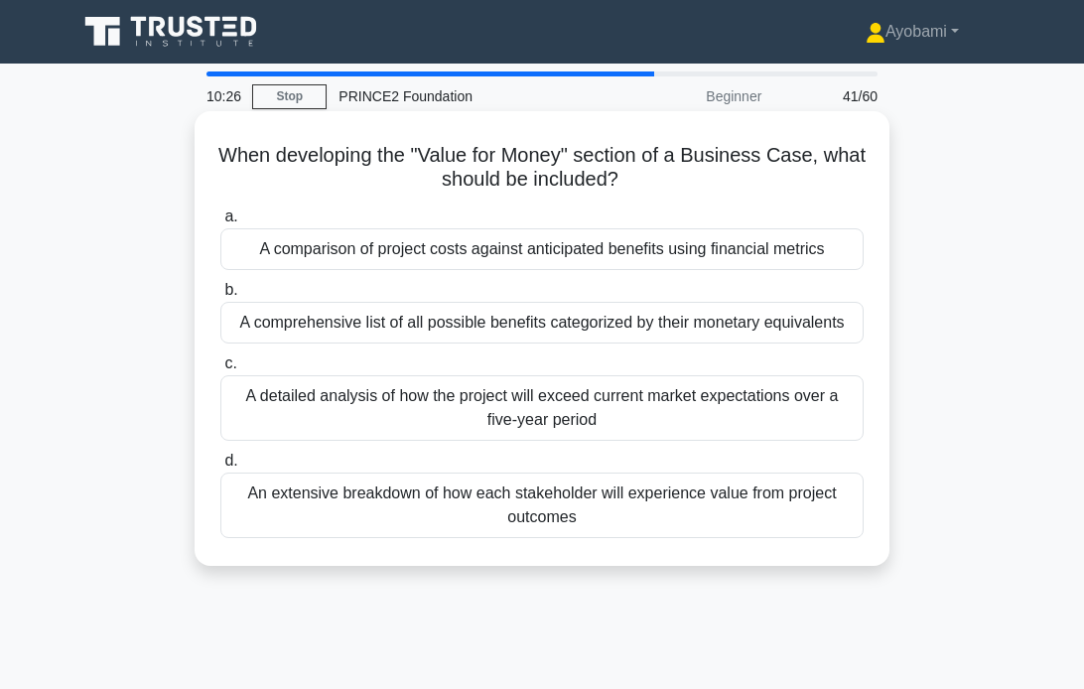
click at [460, 498] on div "An extensive breakdown of how each stakeholder will experience value from proje…" at bounding box center [542, 506] width 644 height 66
click at [220, 468] on input "d. An extensive breakdown of how each stakeholder will experience value from pr…" at bounding box center [220, 461] width 0 height 13
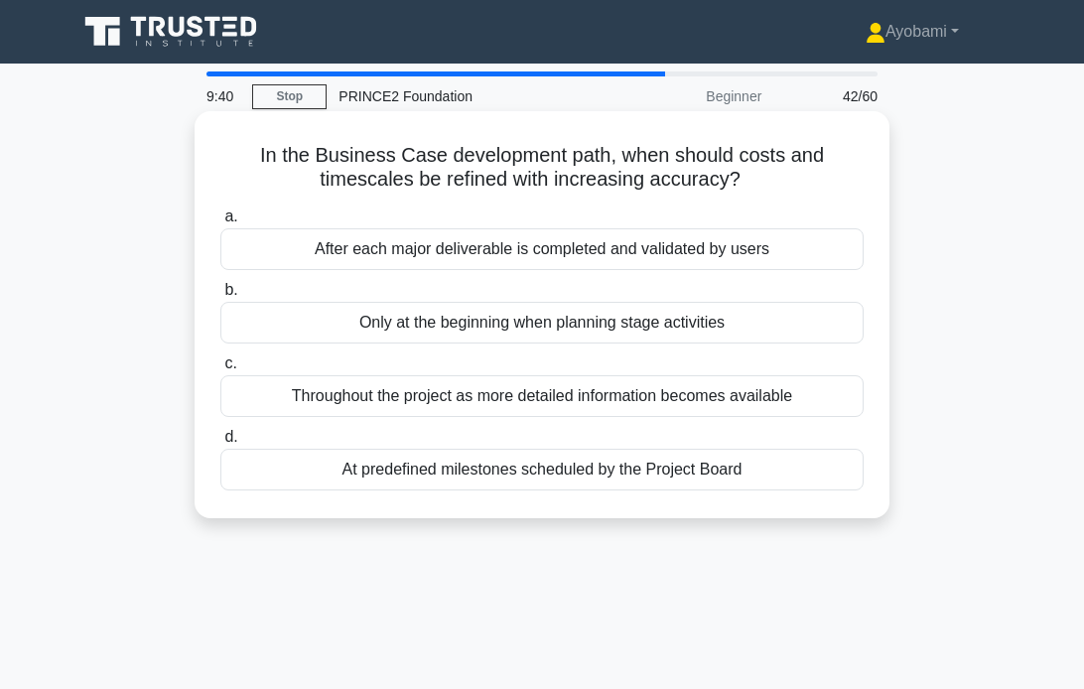
click at [524, 471] on div "At predefined milestones scheduled by the Project Board" at bounding box center [542, 470] width 644 height 42
click at [220, 444] on input "d. At predefined milestones scheduled by the Project Board" at bounding box center [220, 437] width 0 height 13
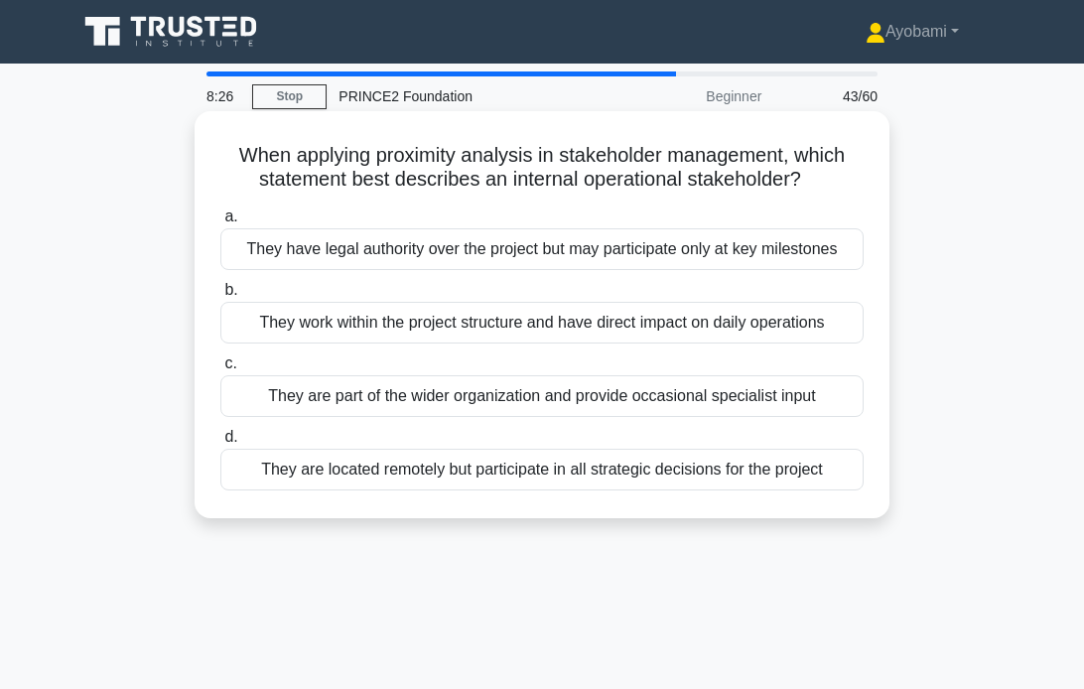
click at [495, 323] on div "They work within the project structure and have direct impact on daily operatio…" at bounding box center [542, 323] width 644 height 42
click at [220, 297] on input "b. They work within the project structure and have direct impact on daily opera…" at bounding box center [220, 290] width 0 height 13
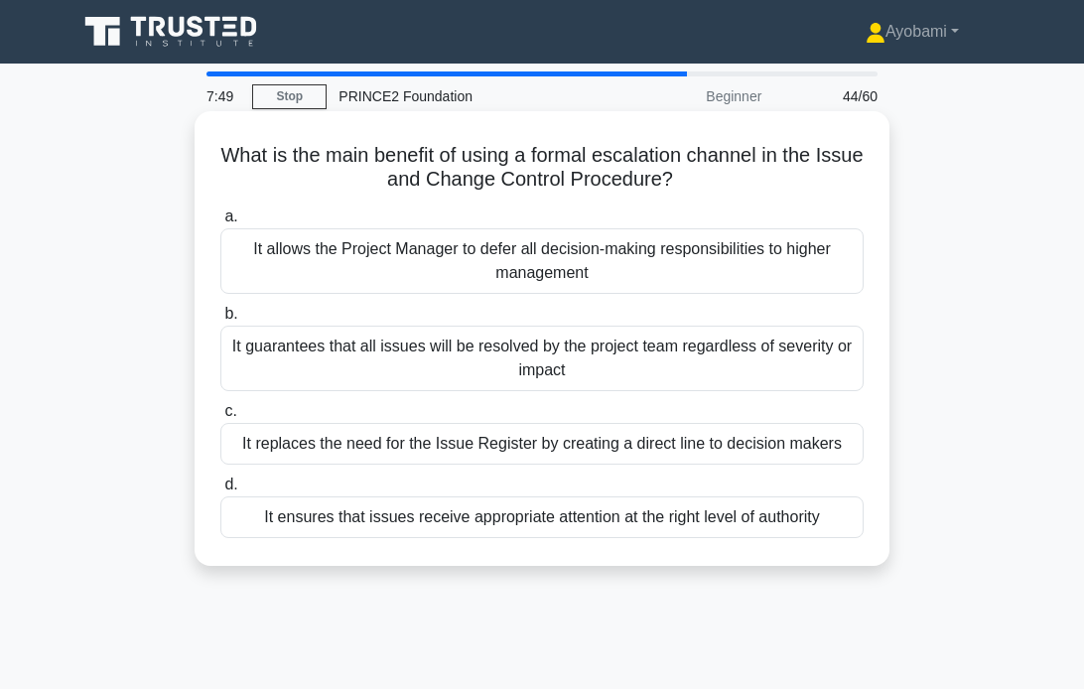
click at [515, 262] on div "It allows the Project Manager to defer all decision-making responsibilities to …" at bounding box center [542, 261] width 644 height 66
click at [220, 223] on input "a. It allows the Project Manager to defer all decision-making responsibilities …" at bounding box center [220, 217] width 0 height 13
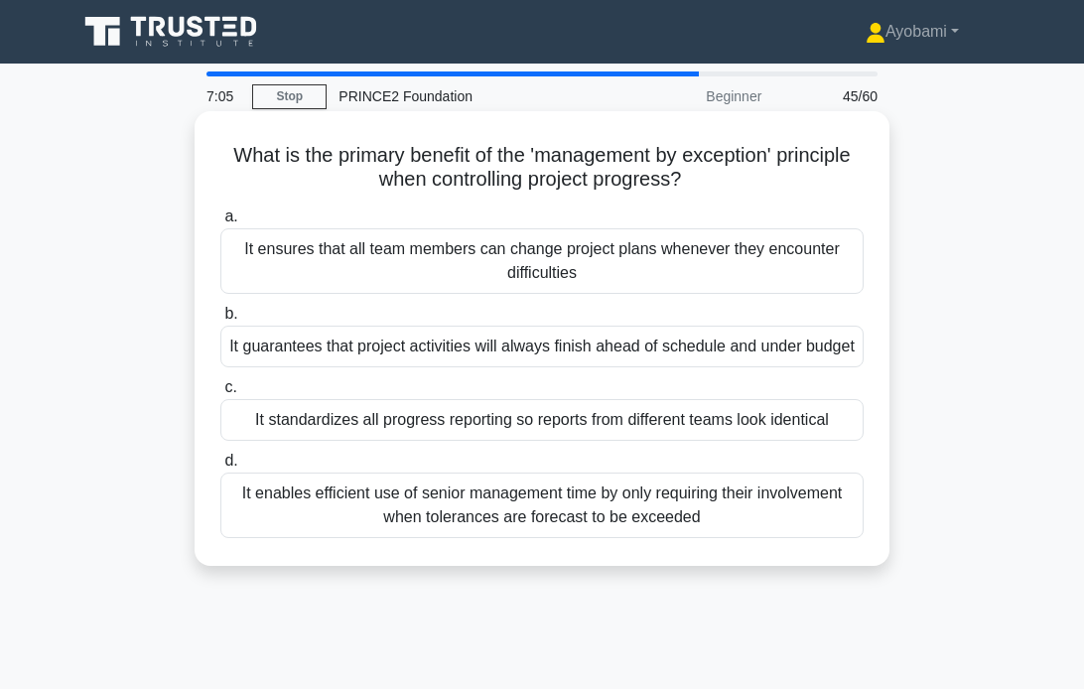
click at [589, 520] on div "It enables efficient use of senior management time by only requiring their invo…" at bounding box center [542, 506] width 644 height 66
click at [220, 468] on input "d. It enables efficient use of senior management time by only requiring their i…" at bounding box center [220, 461] width 0 height 13
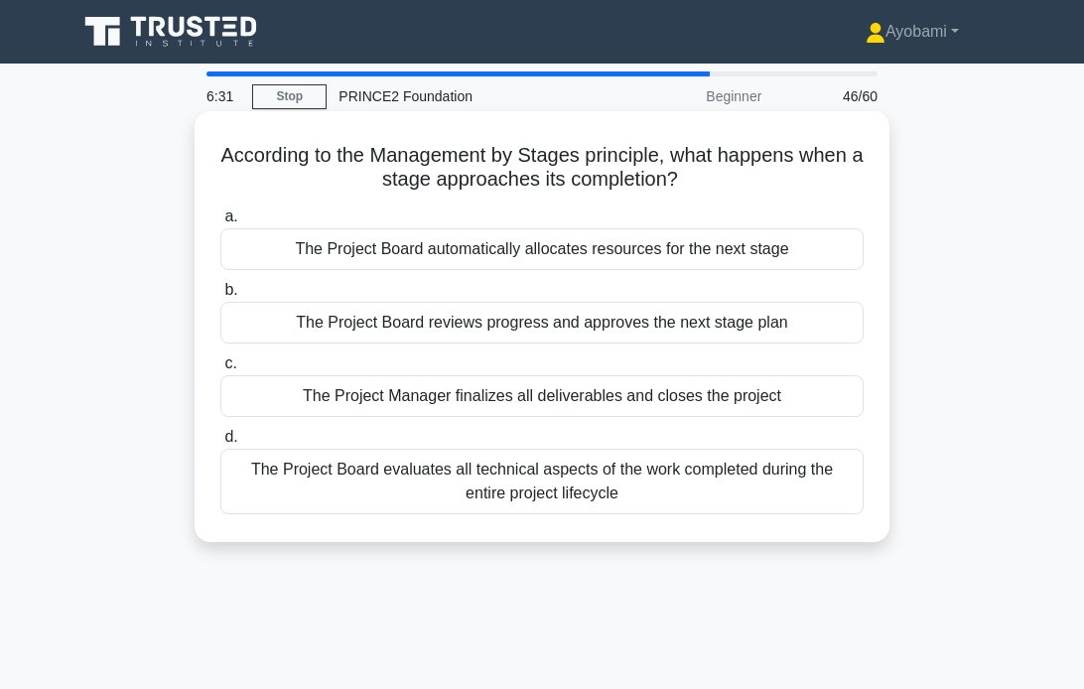
click at [672, 329] on div "The Project Board reviews progress and approves the next stage plan" at bounding box center [542, 323] width 644 height 42
click at [220, 297] on input "b. The Project Board reviews progress and approves the next stage plan" at bounding box center [220, 290] width 0 height 13
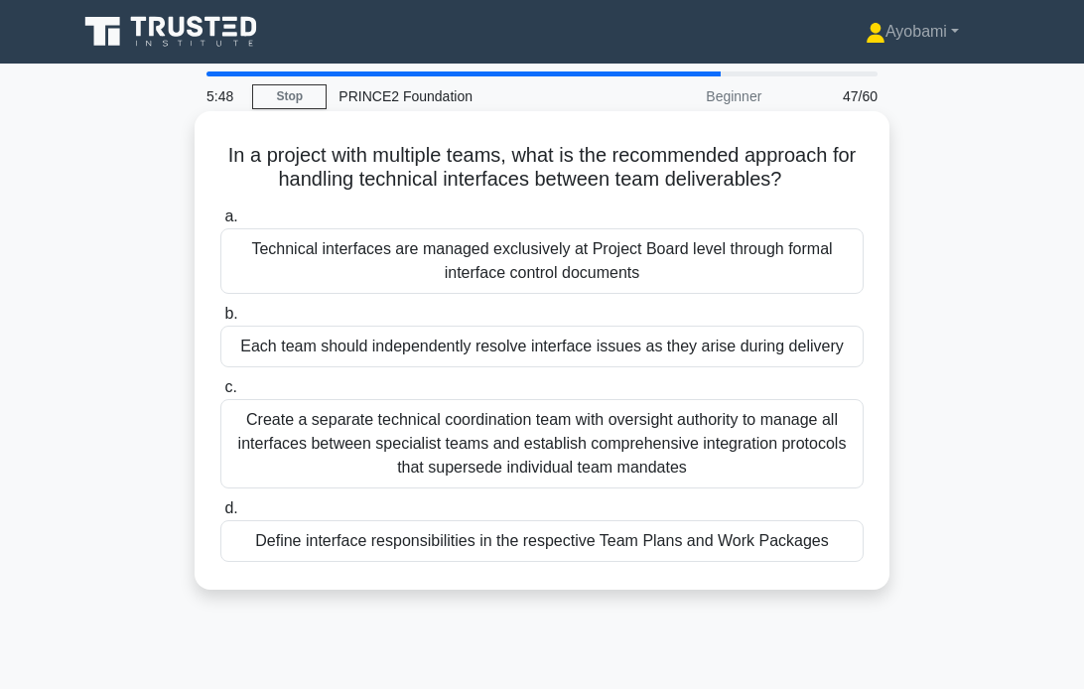
click at [512, 545] on div "Define interface responsibilities in the respective Team Plans and Work Packages" at bounding box center [542, 541] width 644 height 42
click at [220, 515] on input "d. Define interface responsibilities in the respective Team Plans and Work Pack…" at bounding box center [220, 509] width 0 height 13
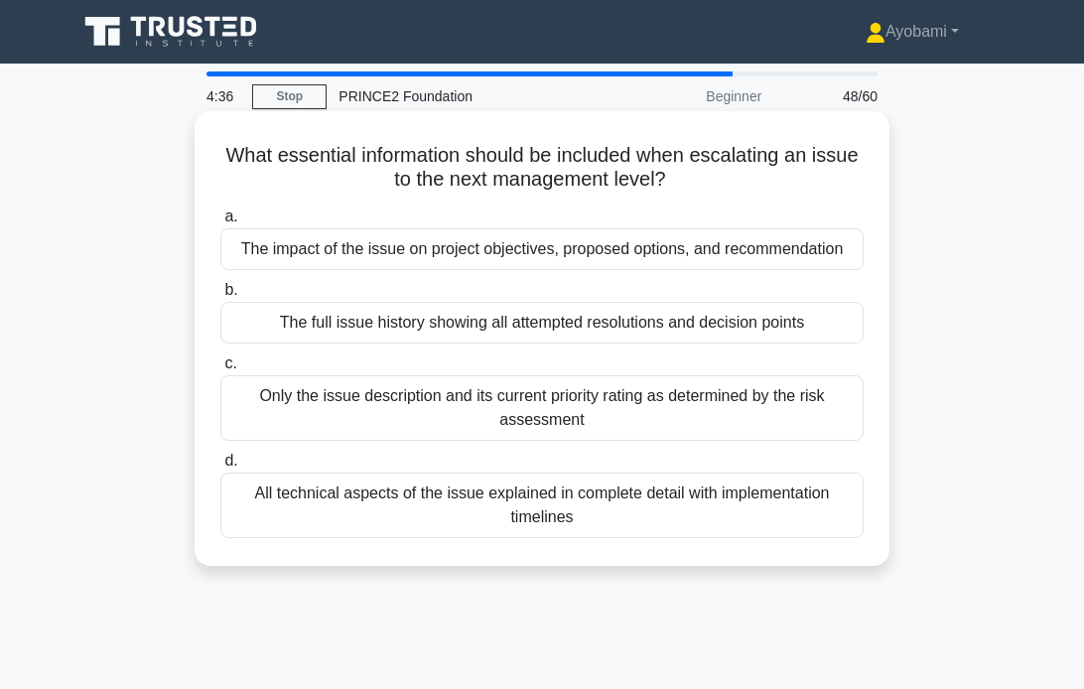
click at [620, 255] on div "The impact of the issue on project objectives, proposed options, and recommenda…" at bounding box center [542, 249] width 644 height 42
click at [220, 223] on input "a. The impact of the issue on project objectives, proposed options, and recomme…" at bounding box center [220, 217] width 0 height 13
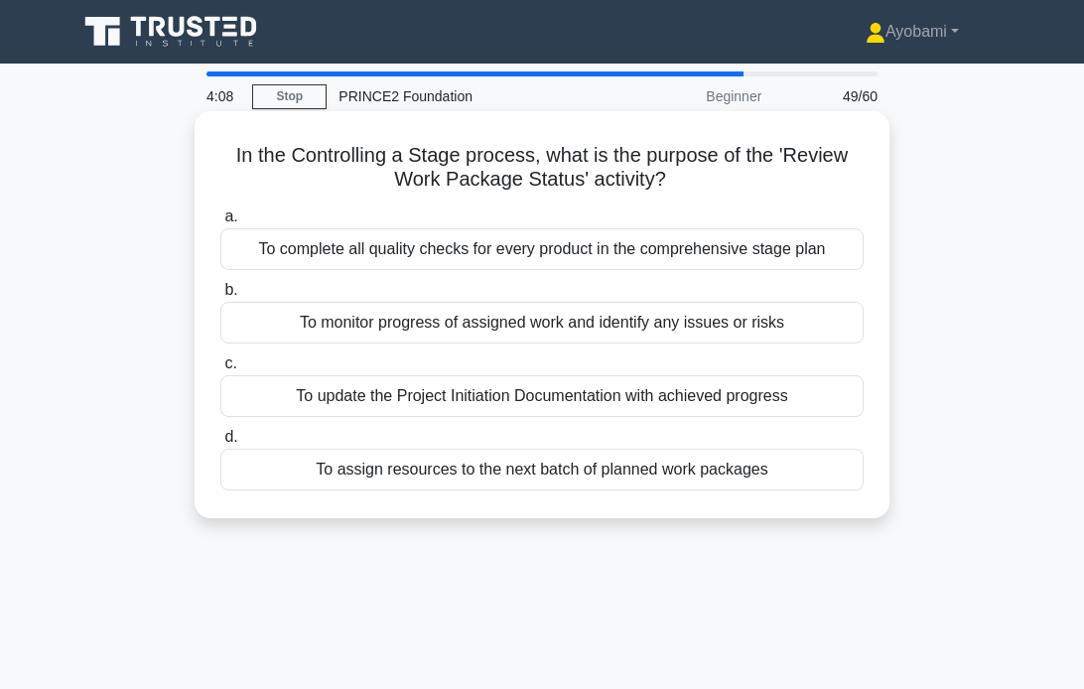
click at [544, 321] on div "To monitor progress of assigned work and identify any issues or risks" at bounding box center [542, 323] width 644 height 42
click at [220, 297] on input "b. To monitor progress of assigned work and identify any issues or risks" at bounding box center [220, 290] width 0 height 13
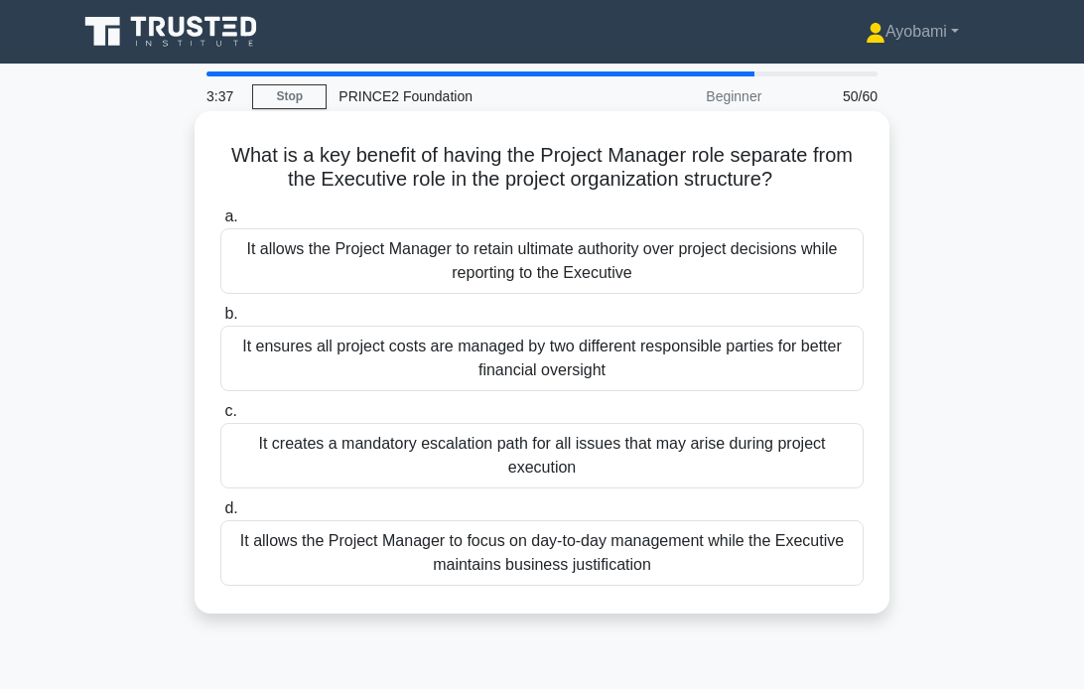
click at [545, 556] on div "It allows the Project Manager to focus on day-to-day management while the Execu…" at bounding box center [542, 553] width 644 height 66
click at [220, 515] on input "d. It allows the Project Manager to focus on day-to-day management while the Ex…" at bounding box center [220, 509] width 0 height 13
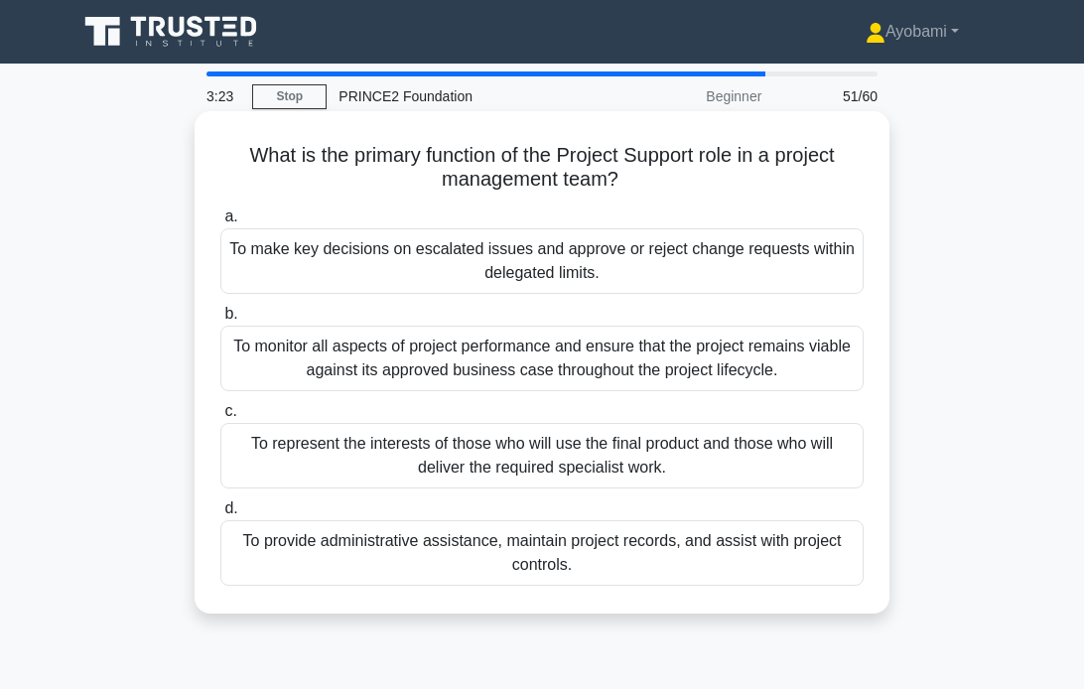
click at [487, 545] on div "To provide administrative assistance, maintain project records, and assist with…" at bounding box center [542, 553] width 644 height 66
click at [220, 515] on input "d. To provide administrative assistance, maintain project records, and assist w…" at bounding box center [220, 509] width 0 height 13
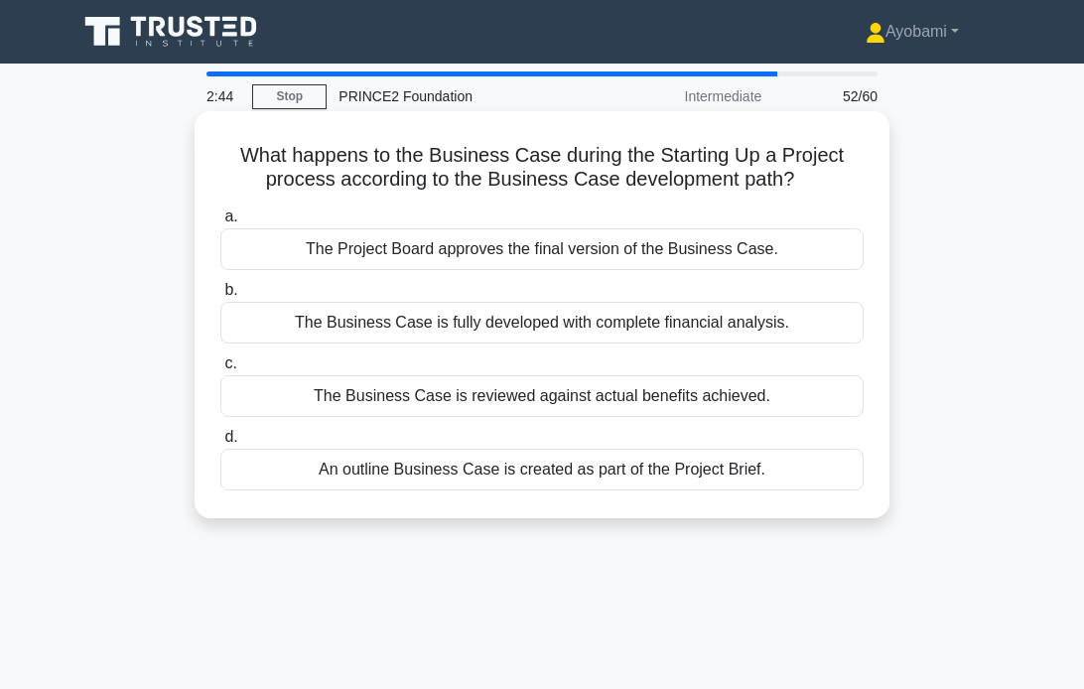
click at [436, 470] on div "An outline Business Case is created as part of the Project Brief." at bounding box center [542, 470] width 644 height 42
click at [220, 444] on input "d. An outline Business Case is created as part of the Project Brief." at bounding box center [220, 437] width 0 height 13
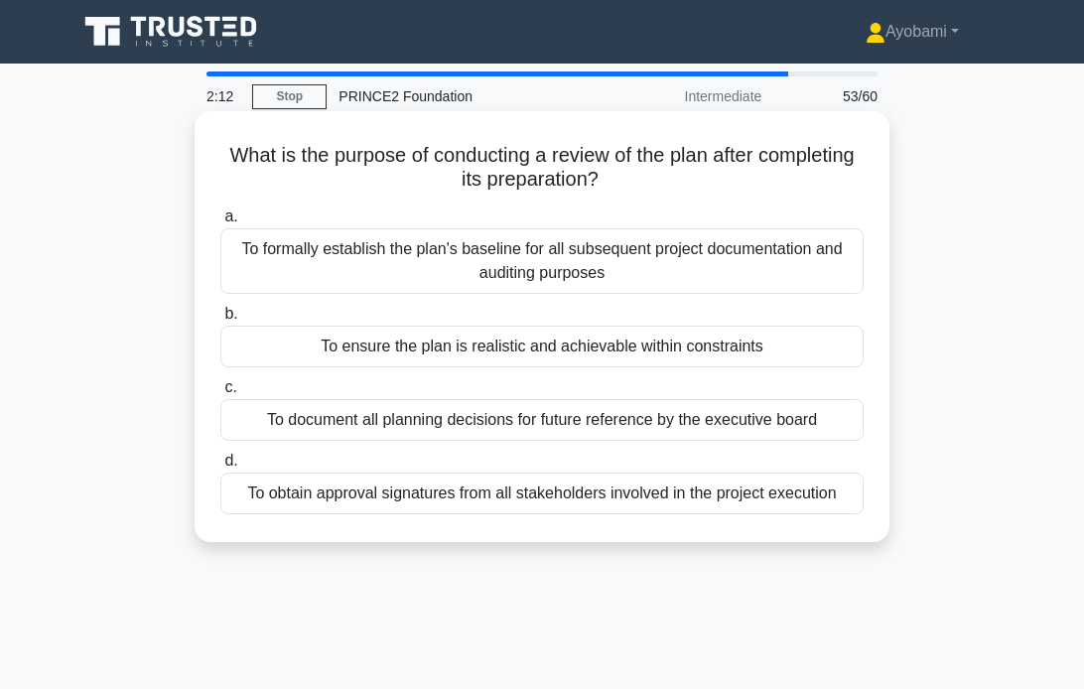
click at [548, 347] on div "To ensure the plan is realistic and achievable within constraints" at bounding box center [542, 347] width 644 height 42
click at [220, 321] on input "b. To ensure the plan is realistic and achievable within constraints" at bounding box center [220, 314] width 0 height 13
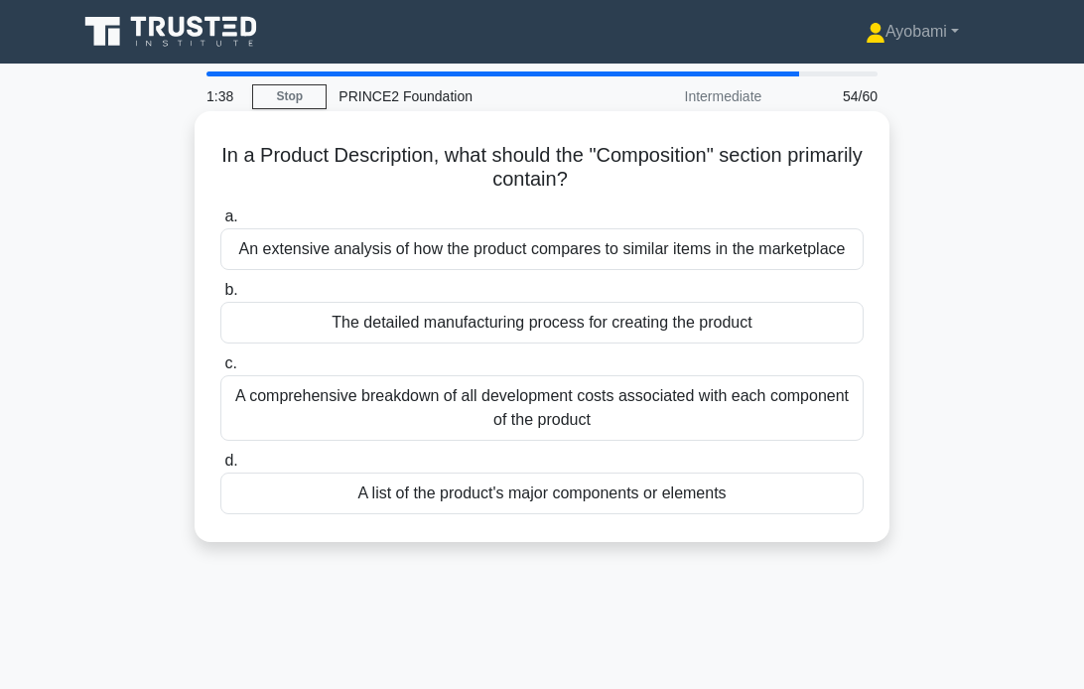
click at [581, 495] on div "A list of the product's major components or elements" at bounding box center [542, 494] width 644 height 42
click at [220, 468] on input "d. A list of the product's major components or elements" at bounding box center [220, 461] width 0 height 13
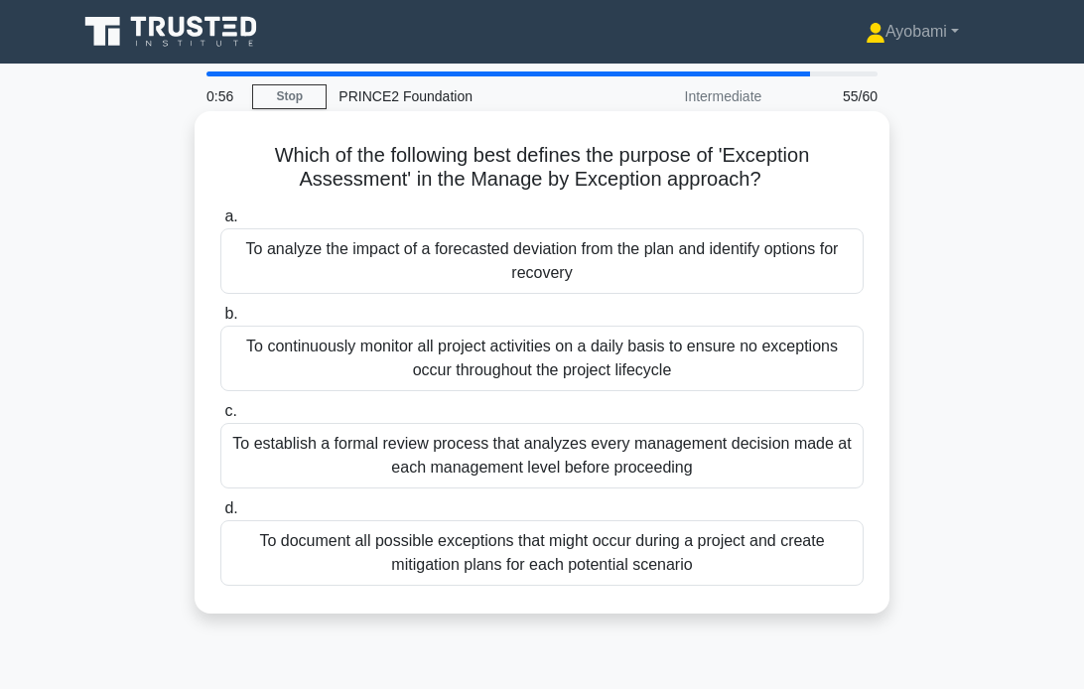
click at [584, 259] on div "To analyze the impact of a forecasted deviation from the plan and identify opti…" at bounding box center [542, 261] width 644 height 66
click at [220, 223] on input "a. To analyze the impact of a forecasted deviation from the plan and identify o…" at bounding box center [220, 217] width 0 height 13
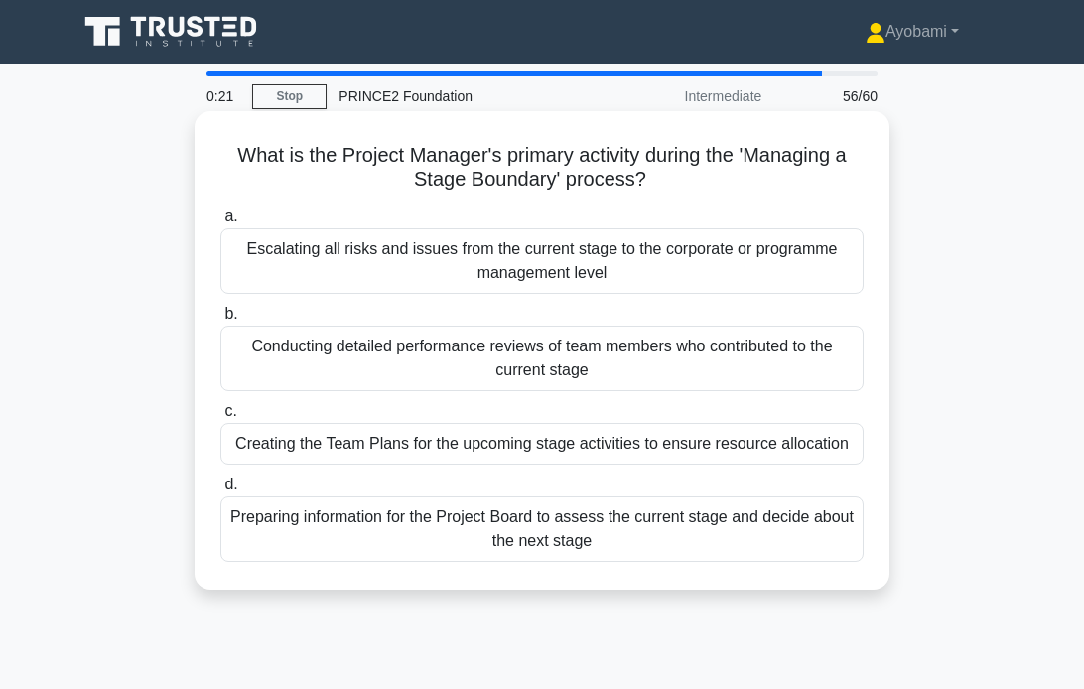
click at [580, 529] on div "Preparing information for the Project Board to assess the current stage and dec…" at bounding box center [542, 530] width 644 height 66
click at [220, 492] on input "d. Preparing information for the Project Board to assess the current stage and …" at bounding box center [220, 485] width 0 height 13
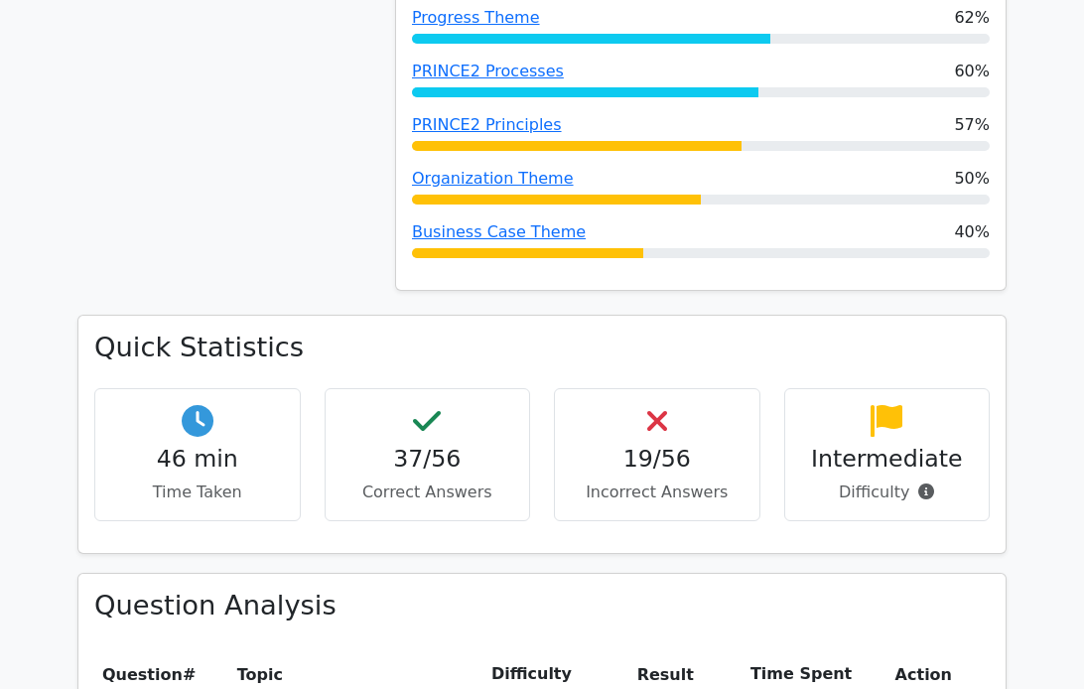
scroll to position [608, 0]
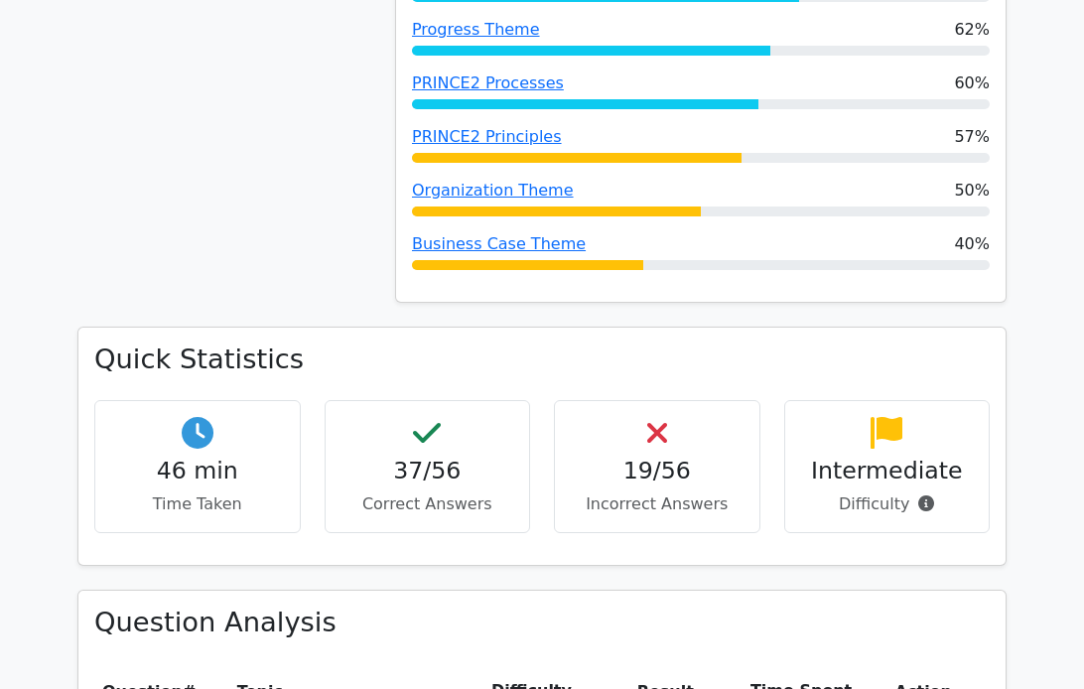
click at [233, 219] on div "66% Your Score Keep practicing!" at bounding box center [225, 1] width 318 height 650
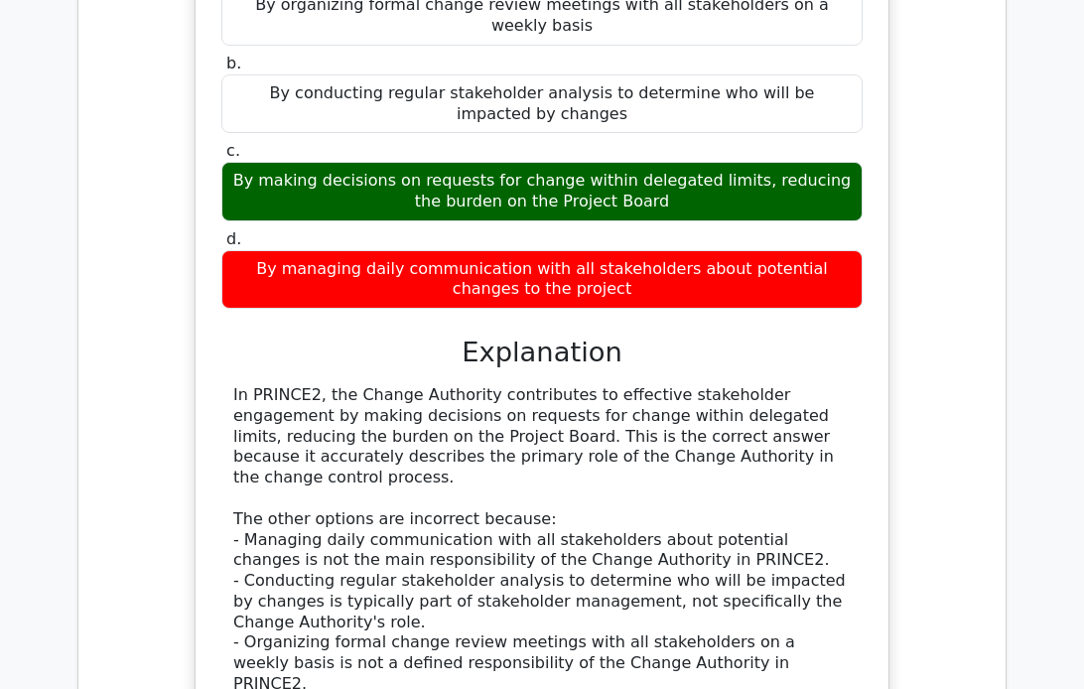
scroll to position [1504, 0]
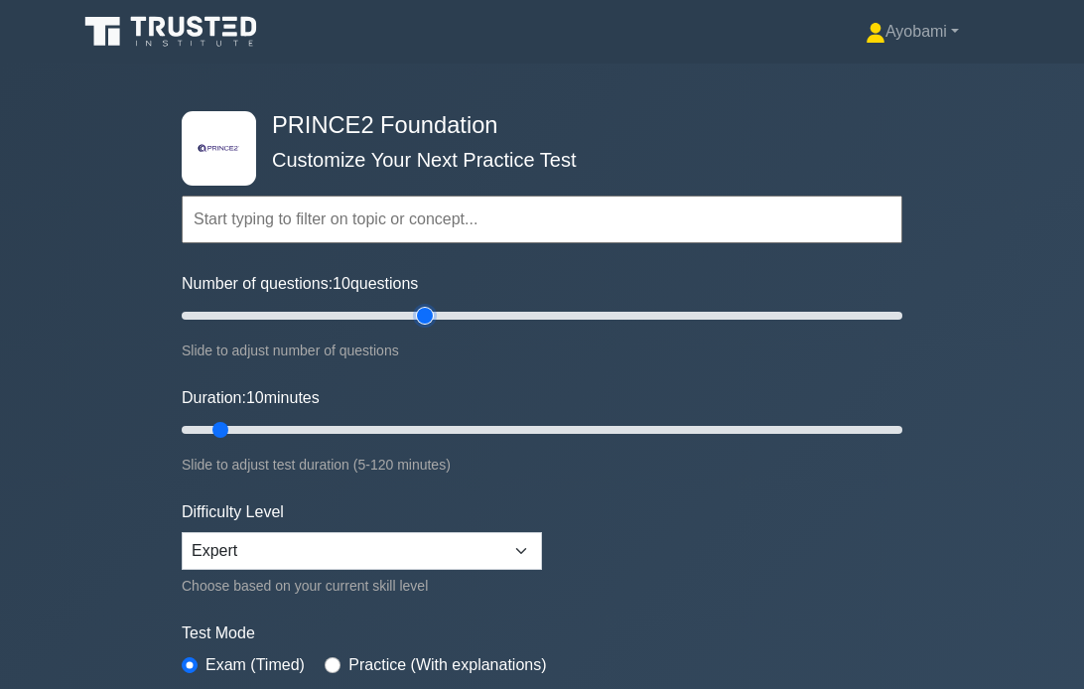
click at [416, 316] on input "Number of questions: 10 questions" at bounding box center [542, 316] width 721 height 24
click at [408, 315] on input "Number of questions: 70 questions" at bounding box center [542, 316] width 721 height 24
type input "60"
click at [395, 315] on input "Number of questions: 65 questions" at bounding box center [542, 316] width 721 height 24
click at [361, 425] on input "Duration: 10 minutes" at bounding box center [542, 430] width 721 height 24
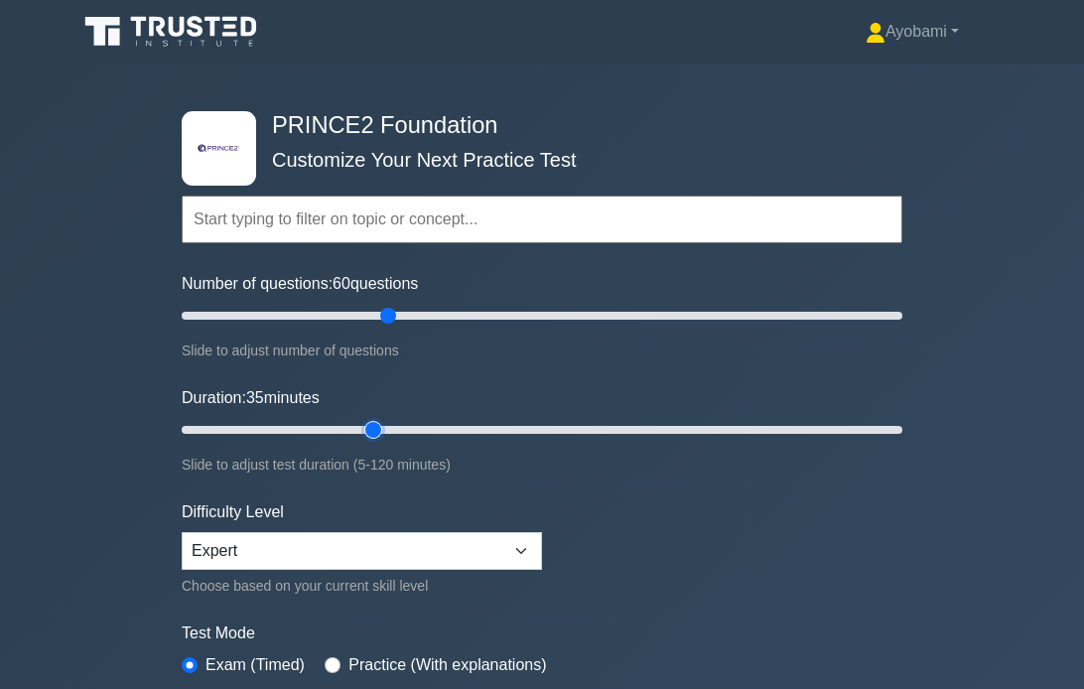
click at [381, 426] on input "Duration: 35 minutes" at bounding box center [542, 430] width 721 height 24
click at [385, 426] on input "Duration: 35 minutes" at bounding box center [542, 430] width 721 height 24
click at [391, 426] on input "Duration: 40 minutes" at bounding box center [542, 430] width 721 height 24
click at [417, 426] on input "Duration: 40 minutes" at bounding box center [542, 430] width 721 height 24
type input "45"
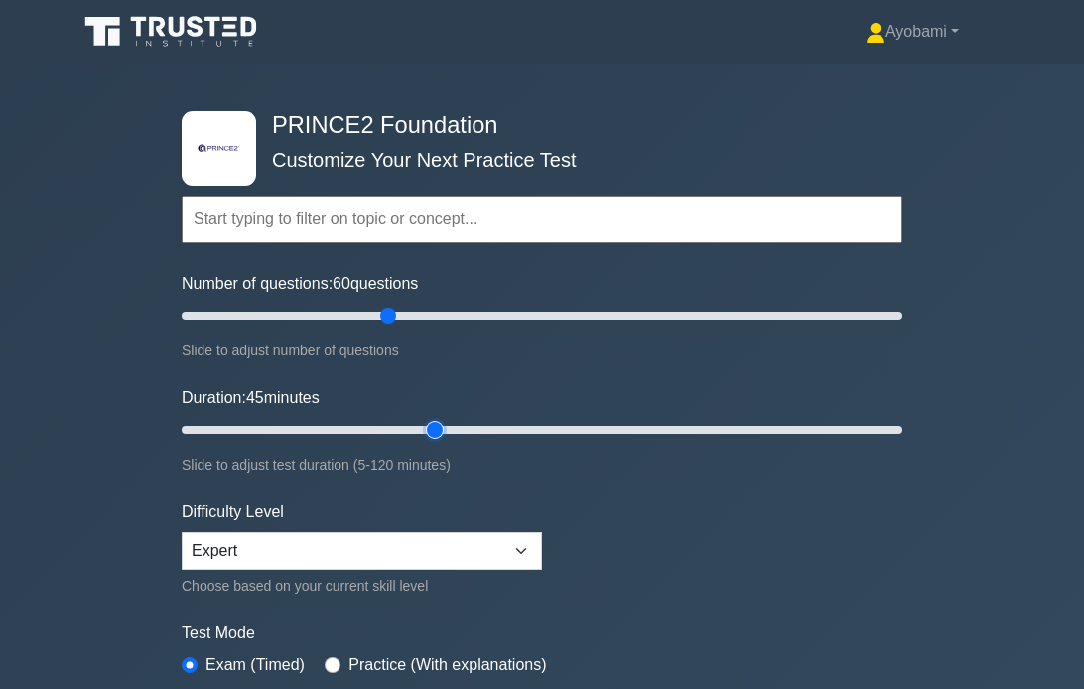
click at [421, 427] on input "Duration: 45 minutes" at bounding box center [542, 430] width 721 height 24
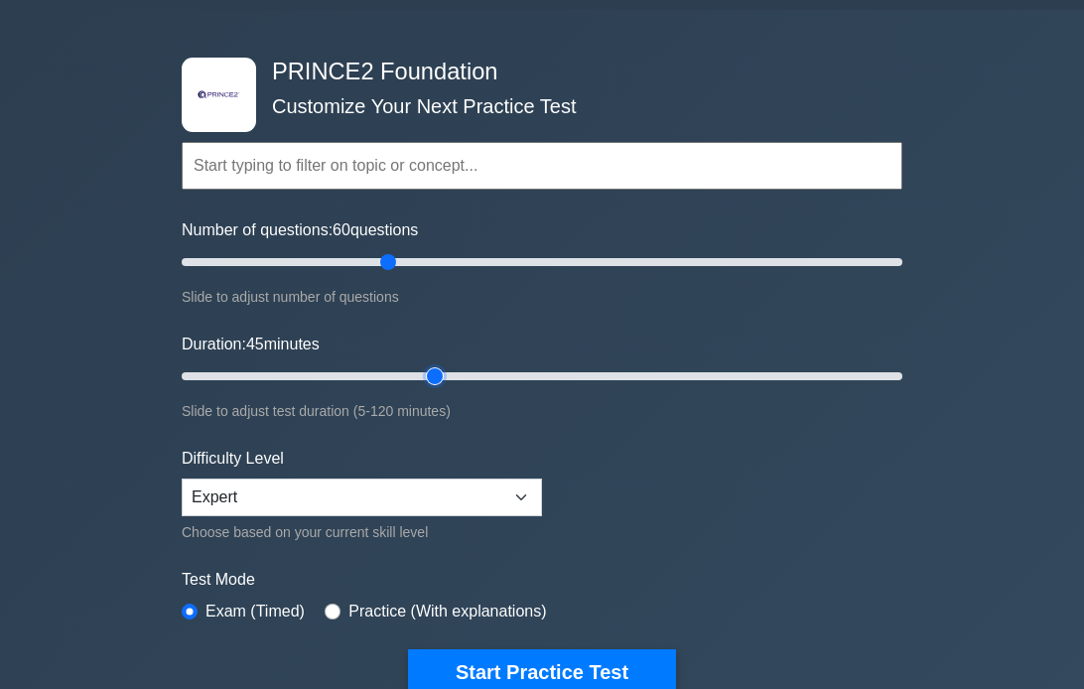
scroll to position [48, 0]
